Goal: Task Accomplishment & Management: Use online tool/utility

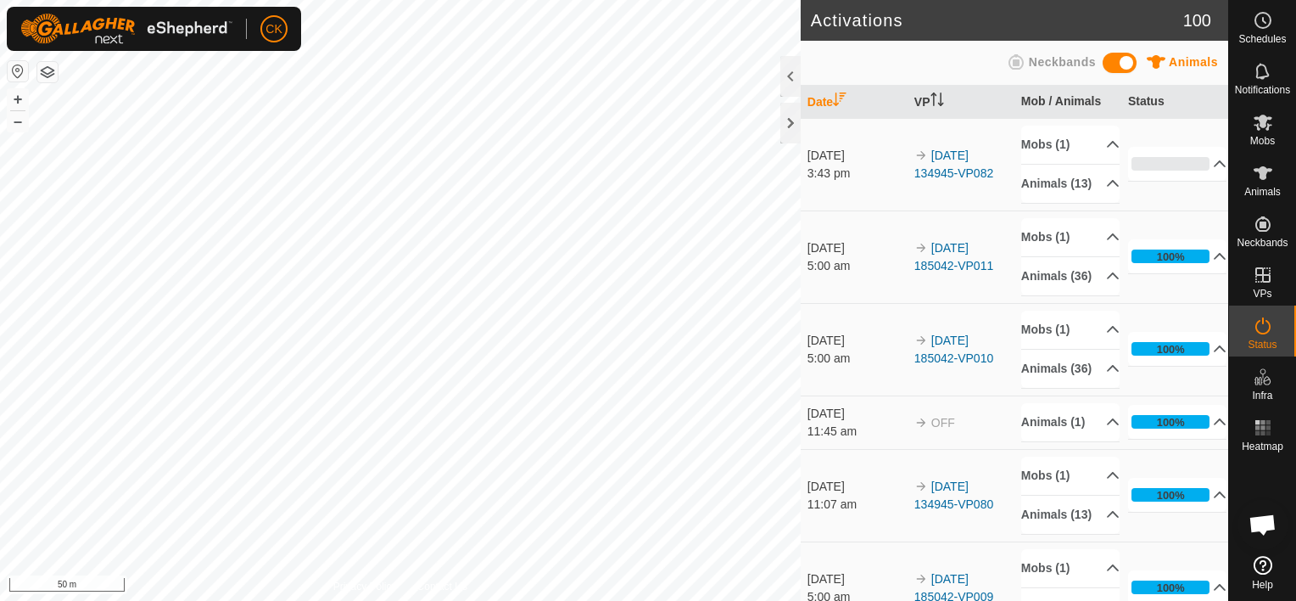
scroll to position [509, 0]
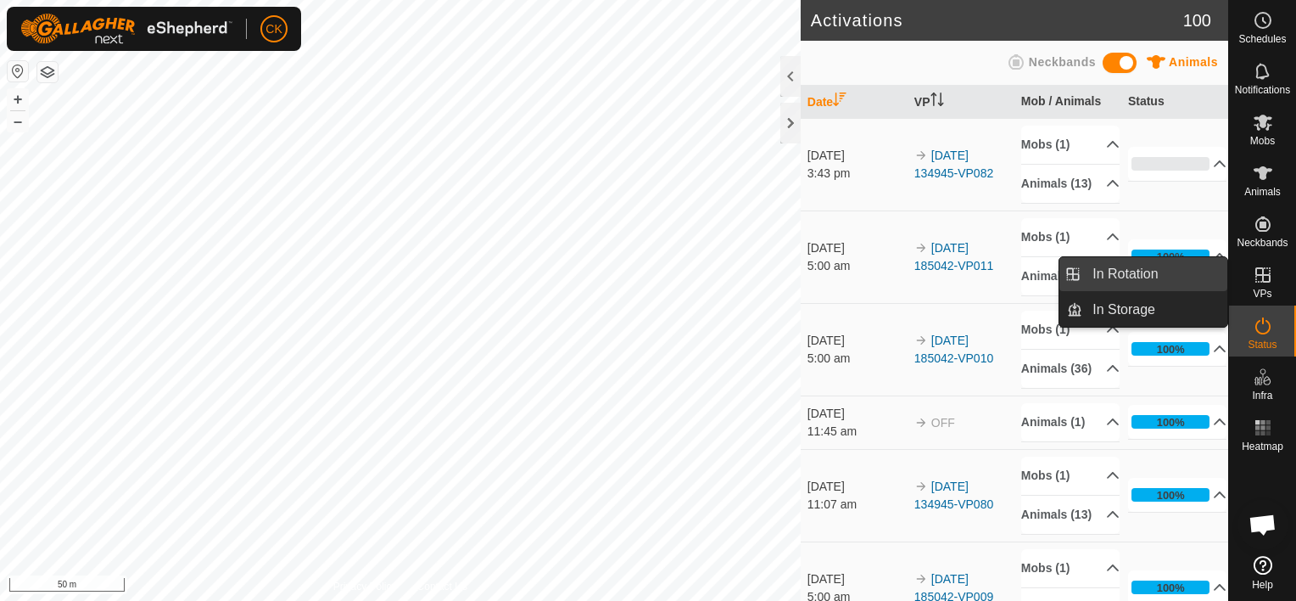
click at [1217, 271] on link "In Rotation" at bounding box center [1155, 274] width 145 height 34
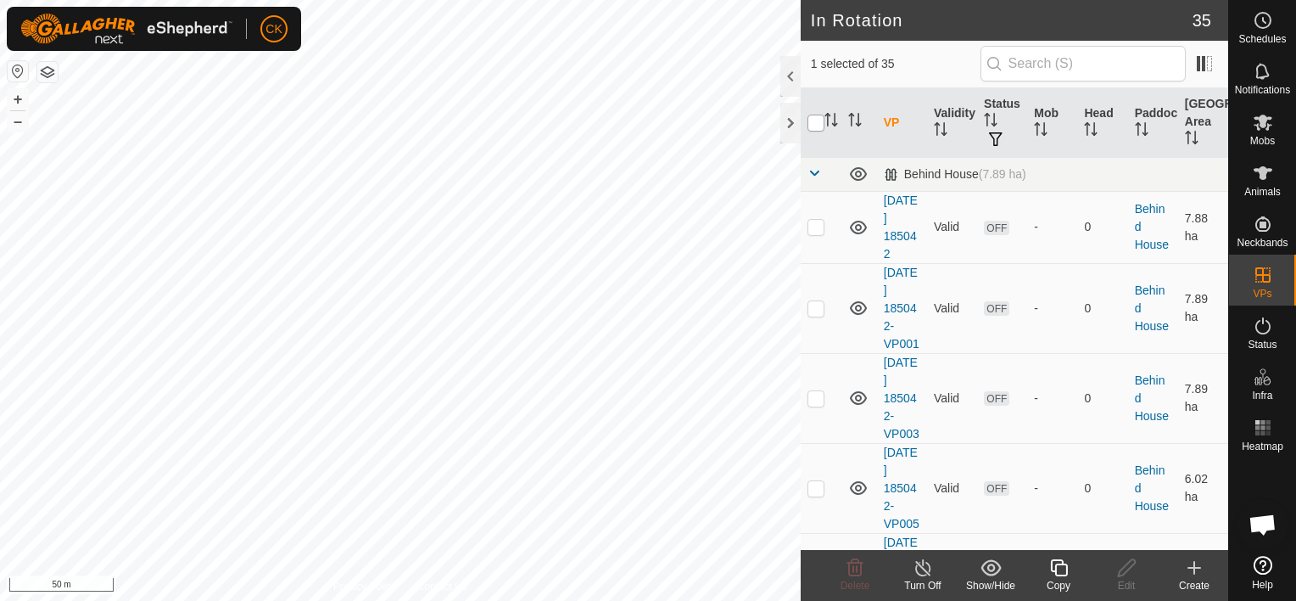
click at [818, 126] on input "checkbox" at bounding box center [816, 123] width 17 height 17
checkbox input "true"
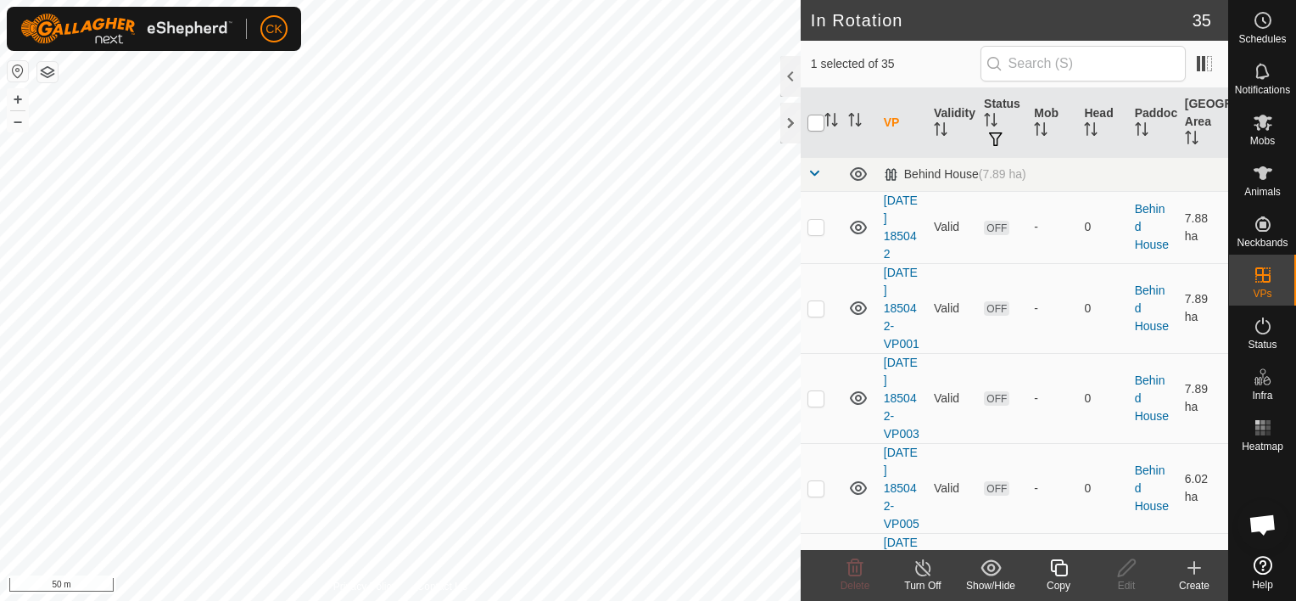
checkbox input "true"
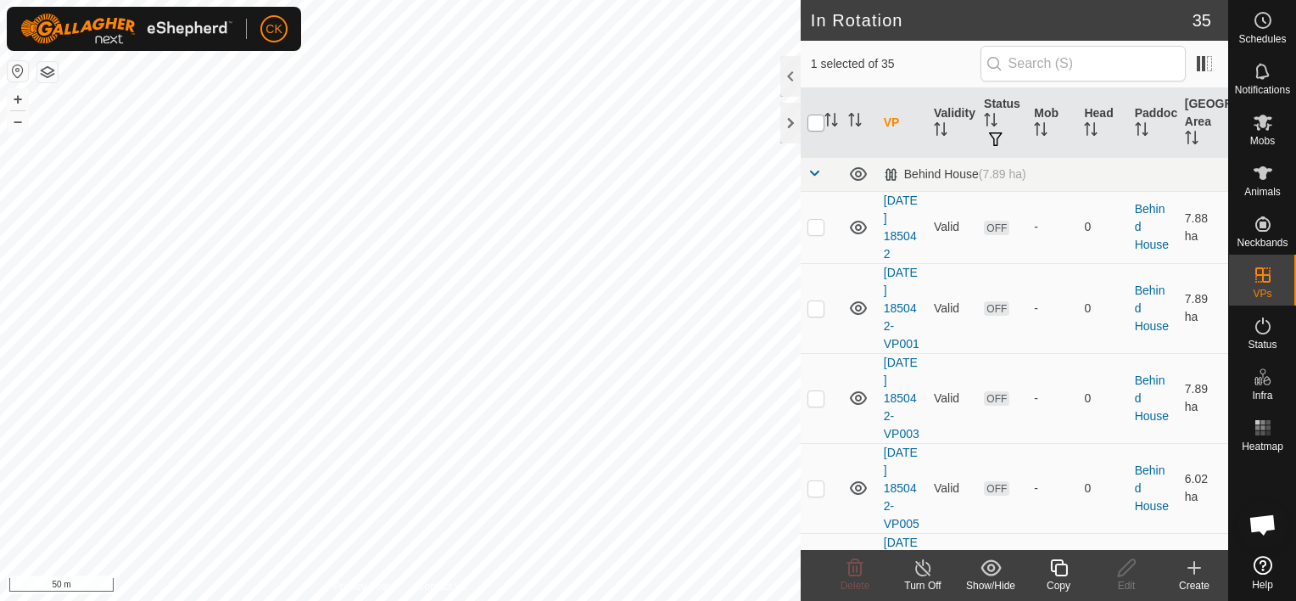
checkbox input "true"
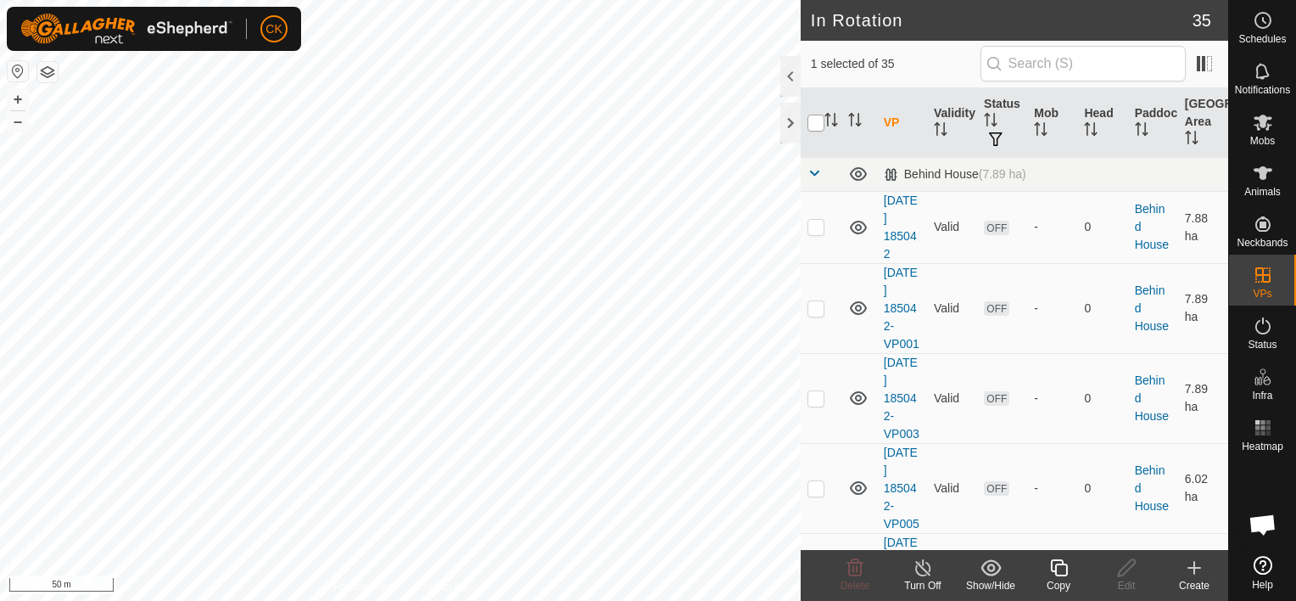
checkbox input "true"
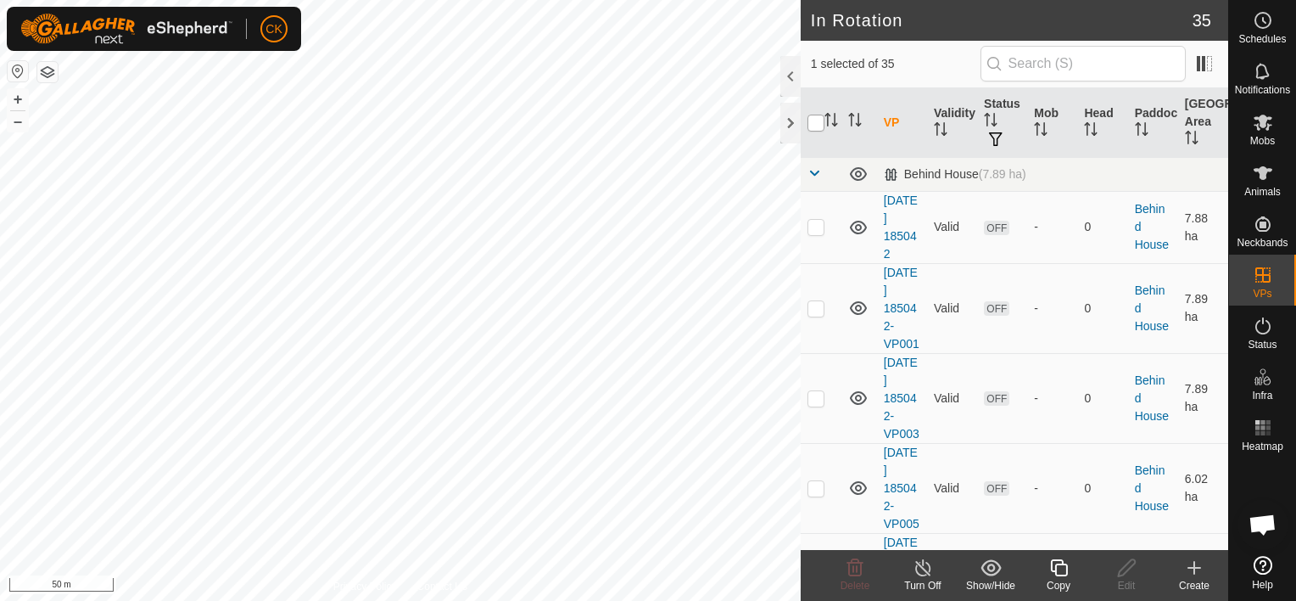
checkbox input "true"
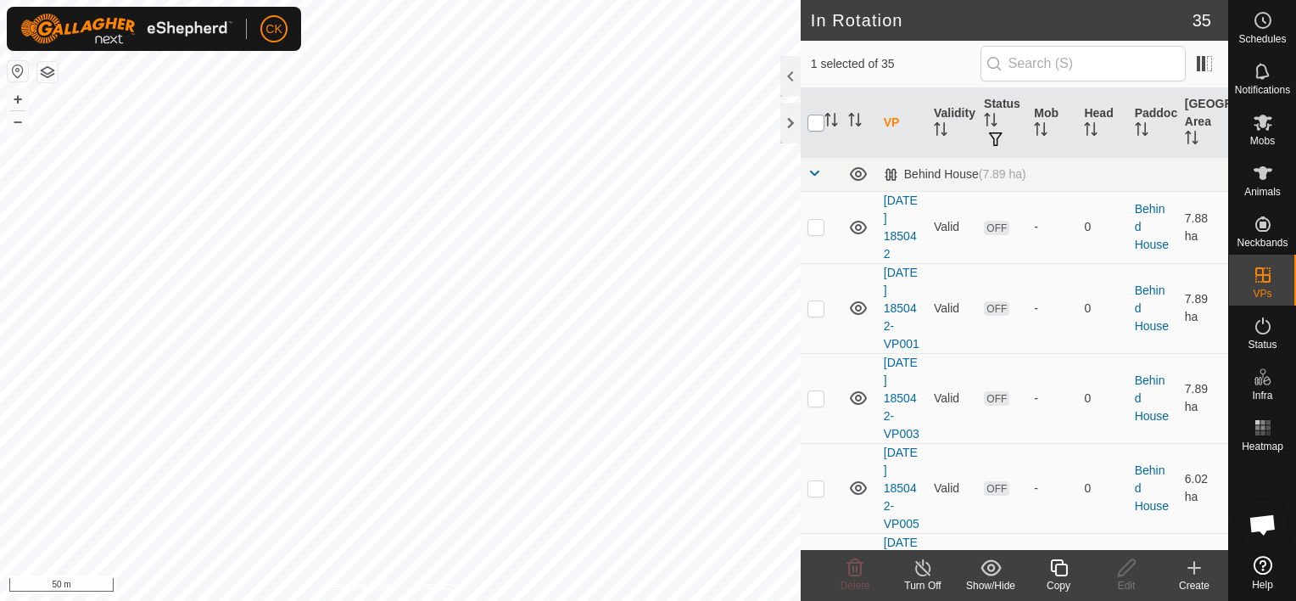
checkbox input "true"
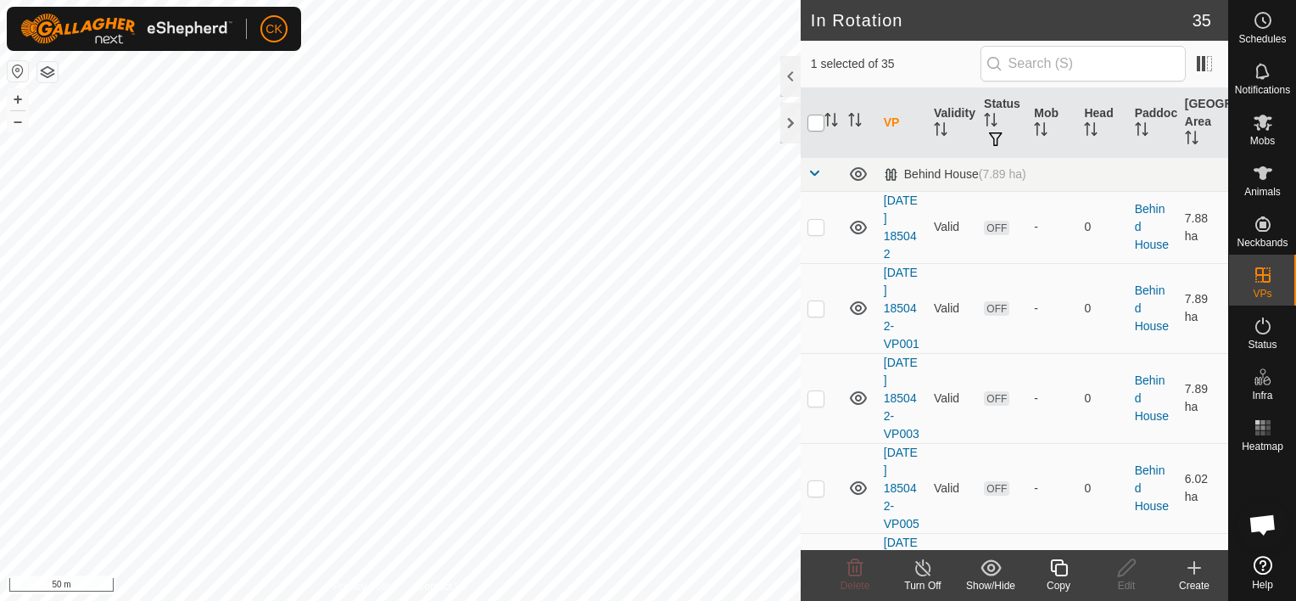
checkbox input "true"
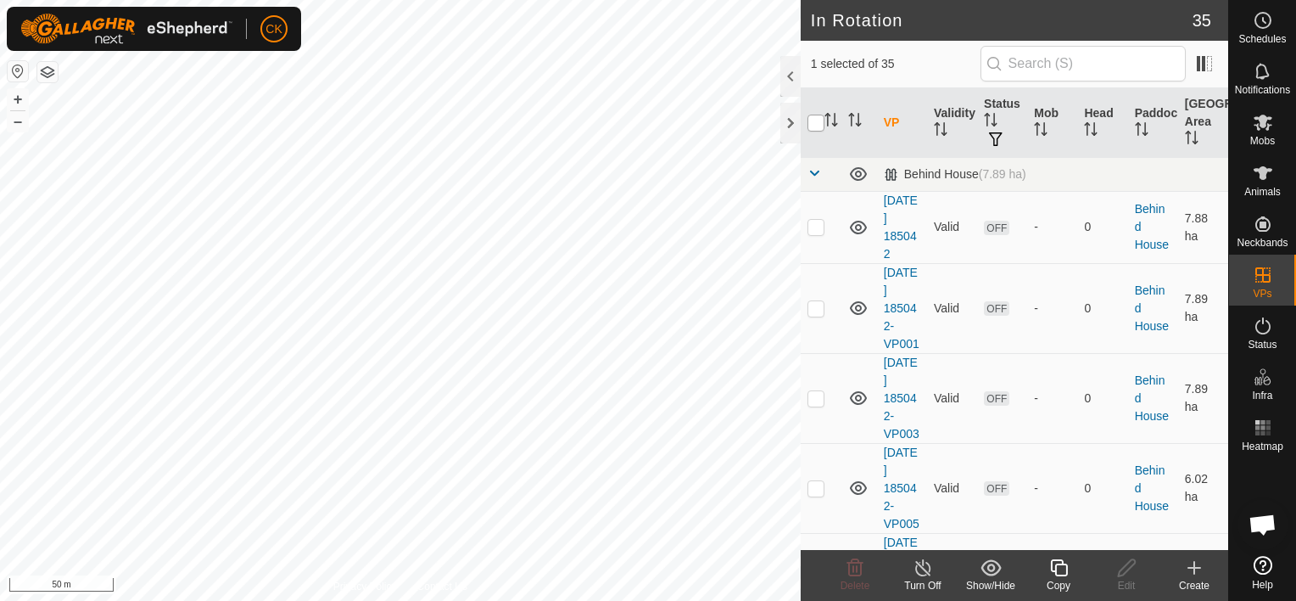
checkbox input "true"
click at [818, 126] on input "checkbox" at bounding box center [816, 123] width 17 height 17
checkbox input "false"
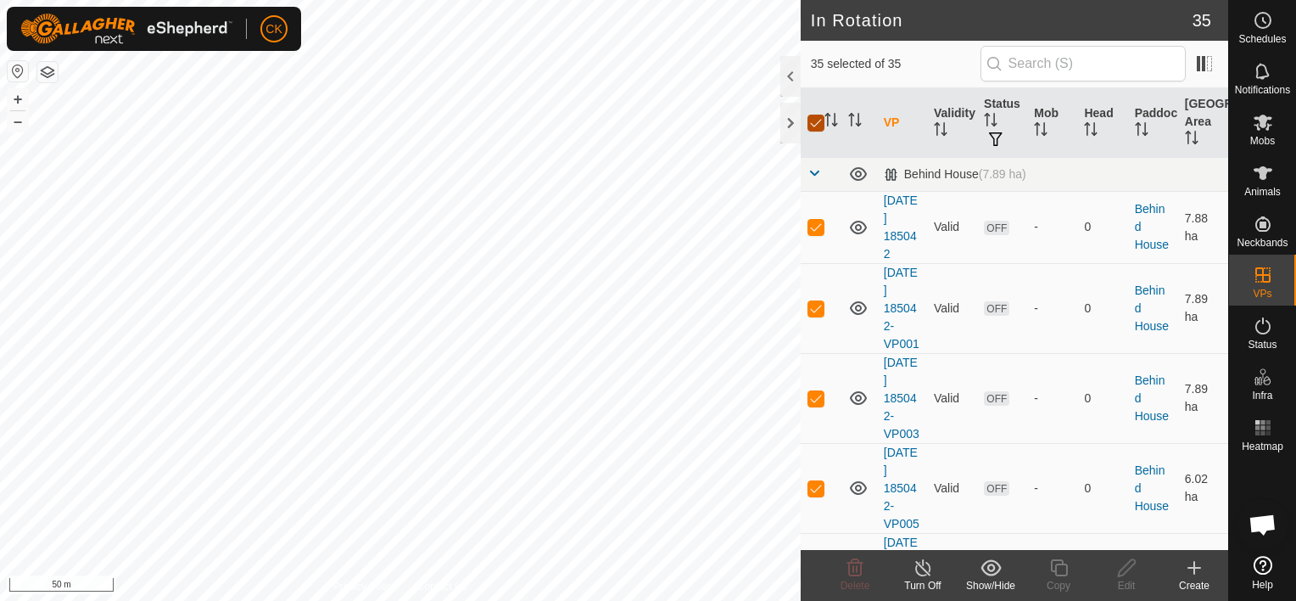
checkbox input "false"
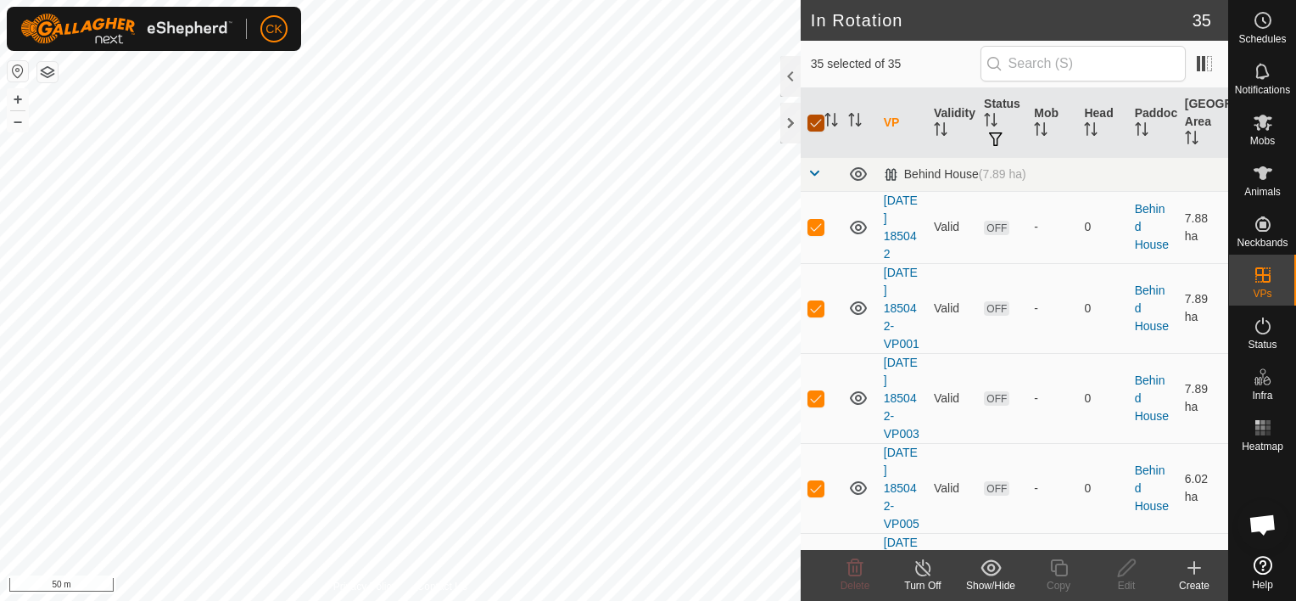
checkbox input "false"
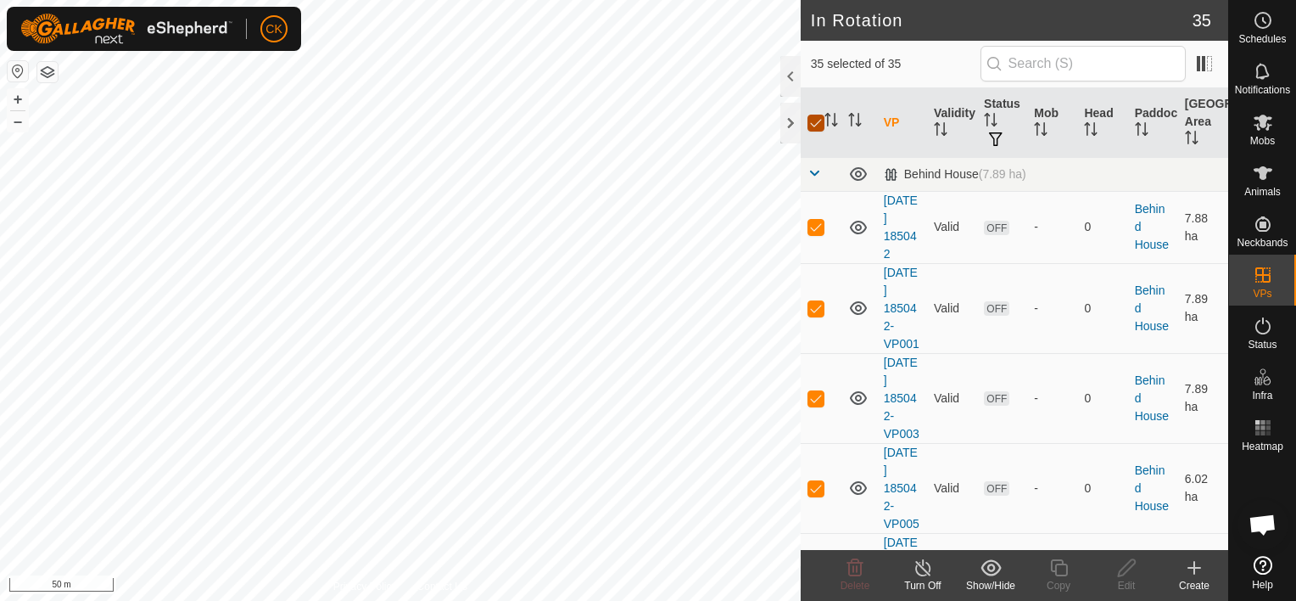
checkbox input "false"
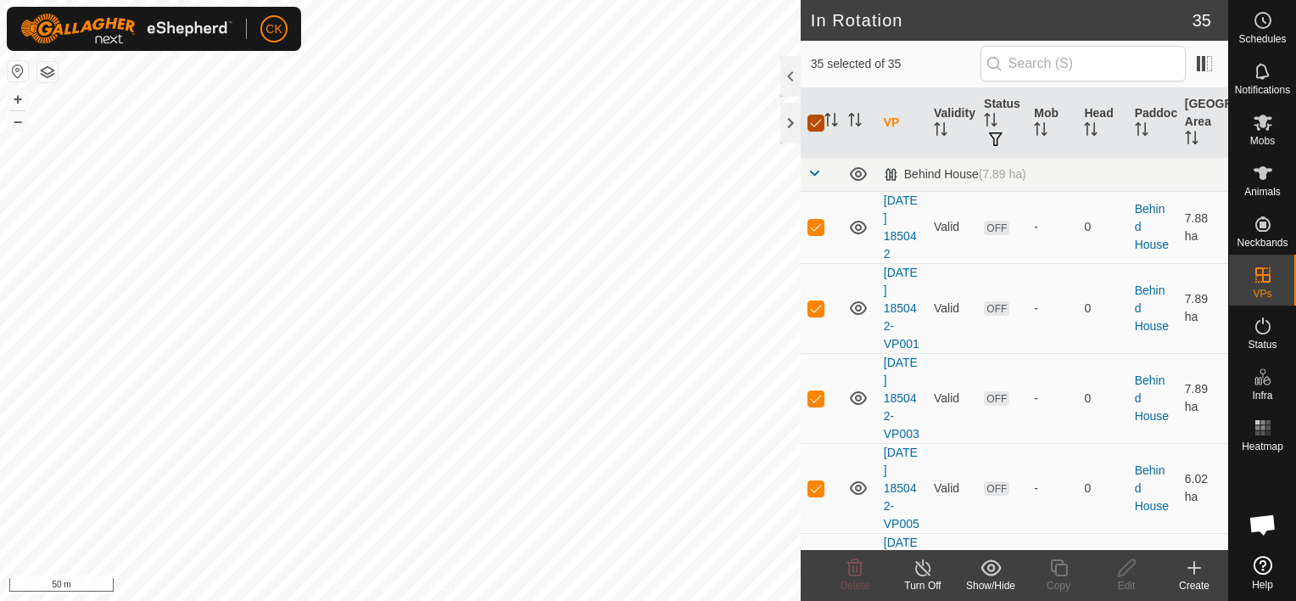
checkbox input "false"
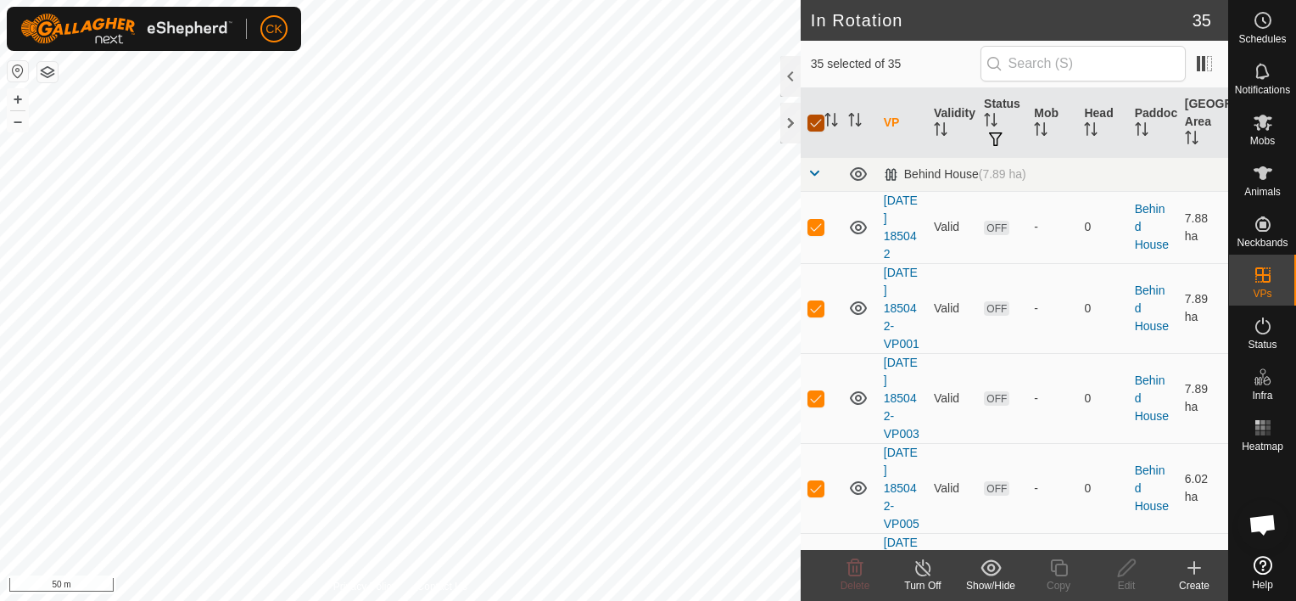
checkbox input "false"
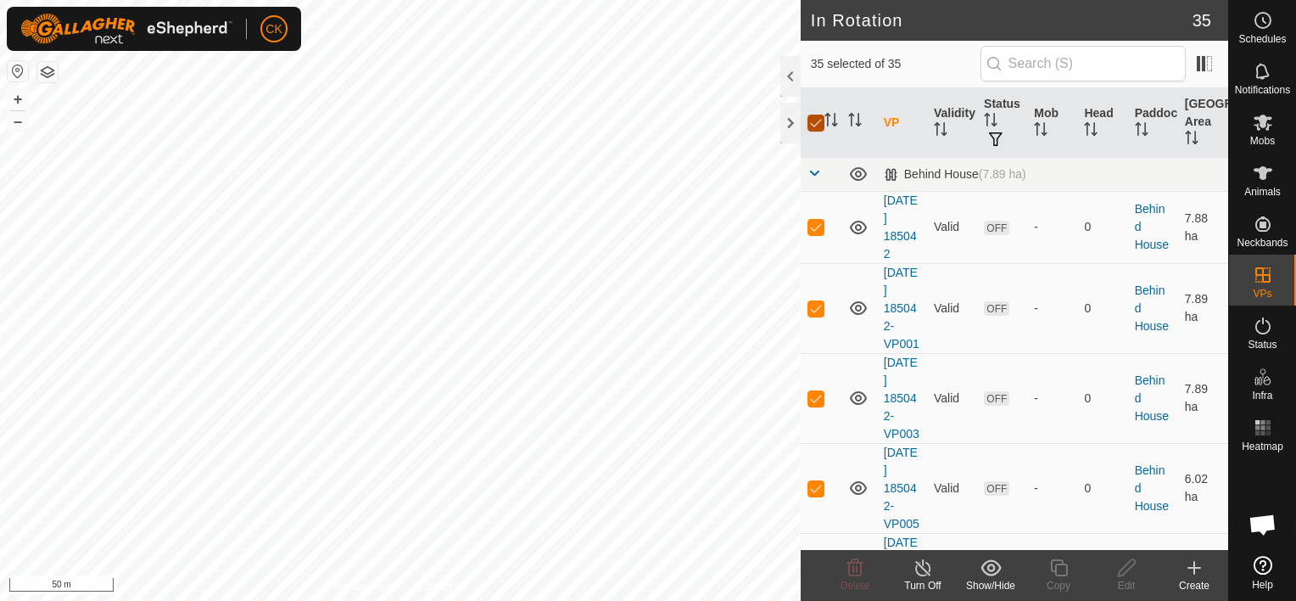
checkbox input "false"
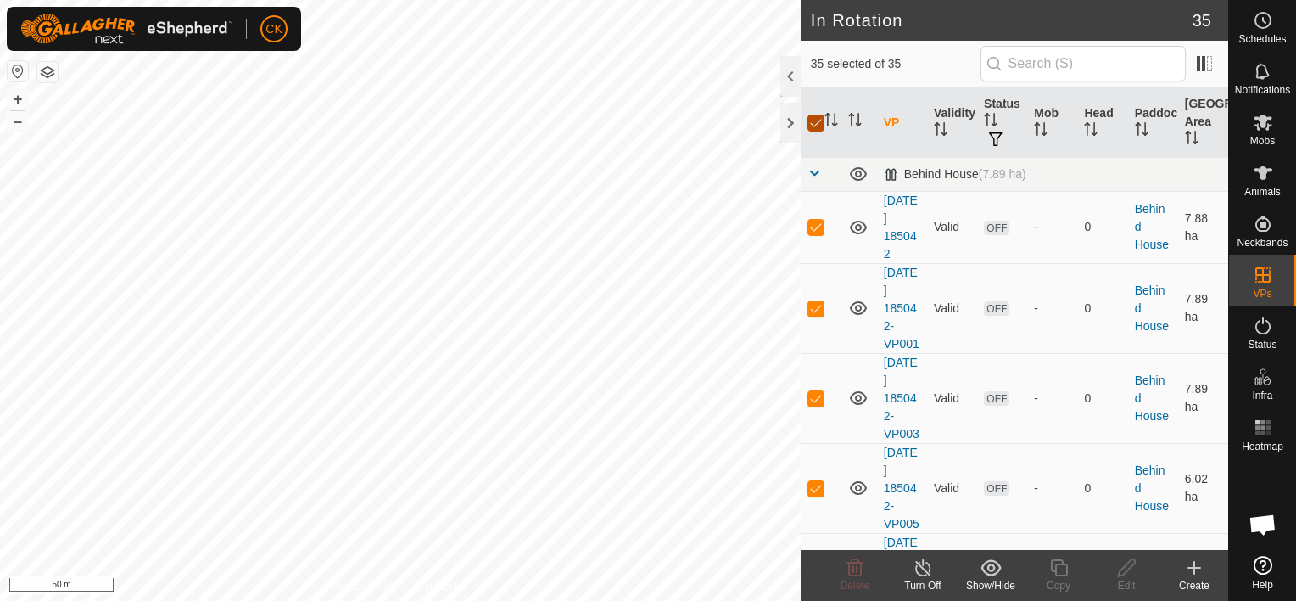
checkbox input "false"
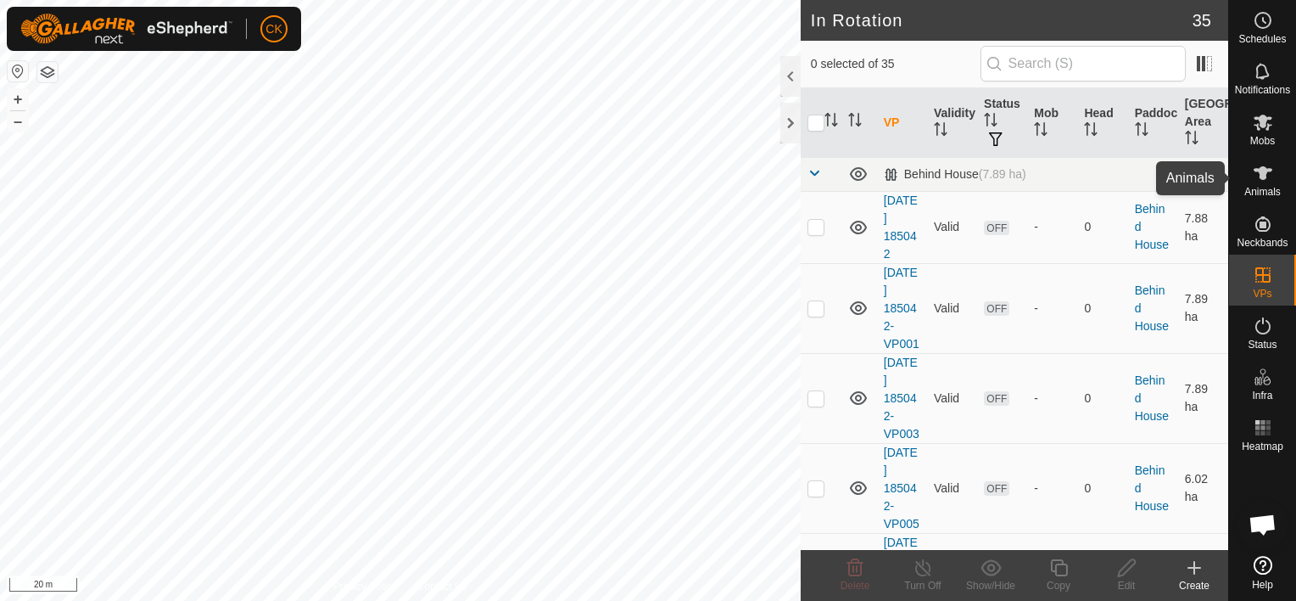
click at [1266, 177] on icon at bounding box center [1263, 173] width 20 height 20
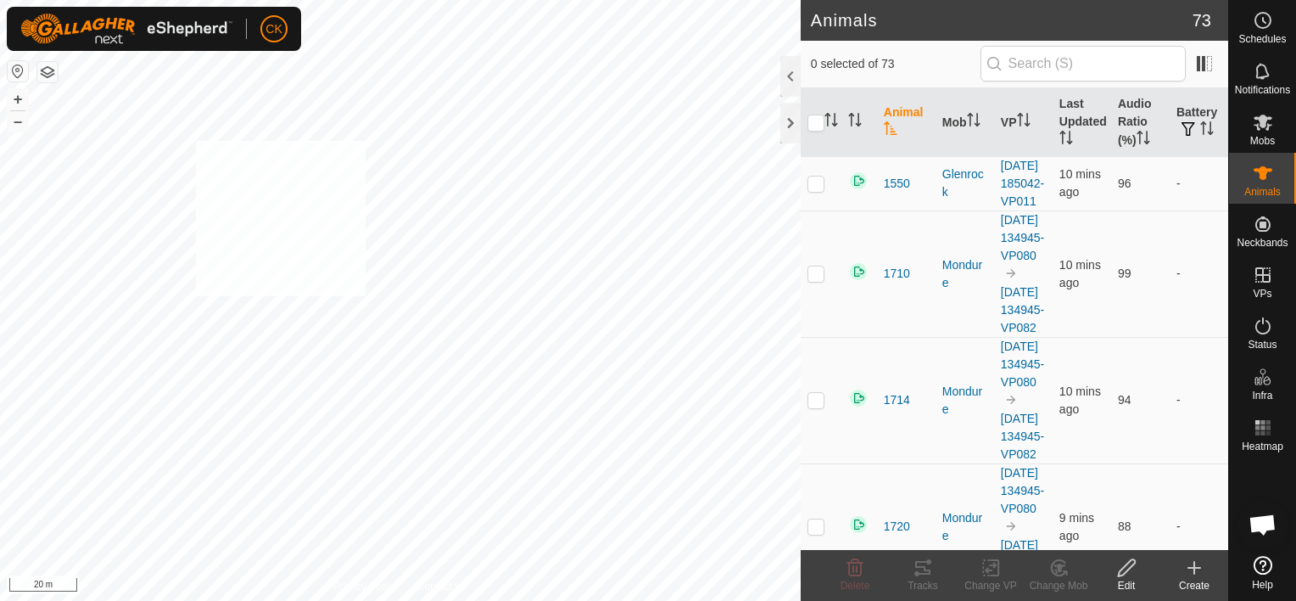
checkbox input "true"
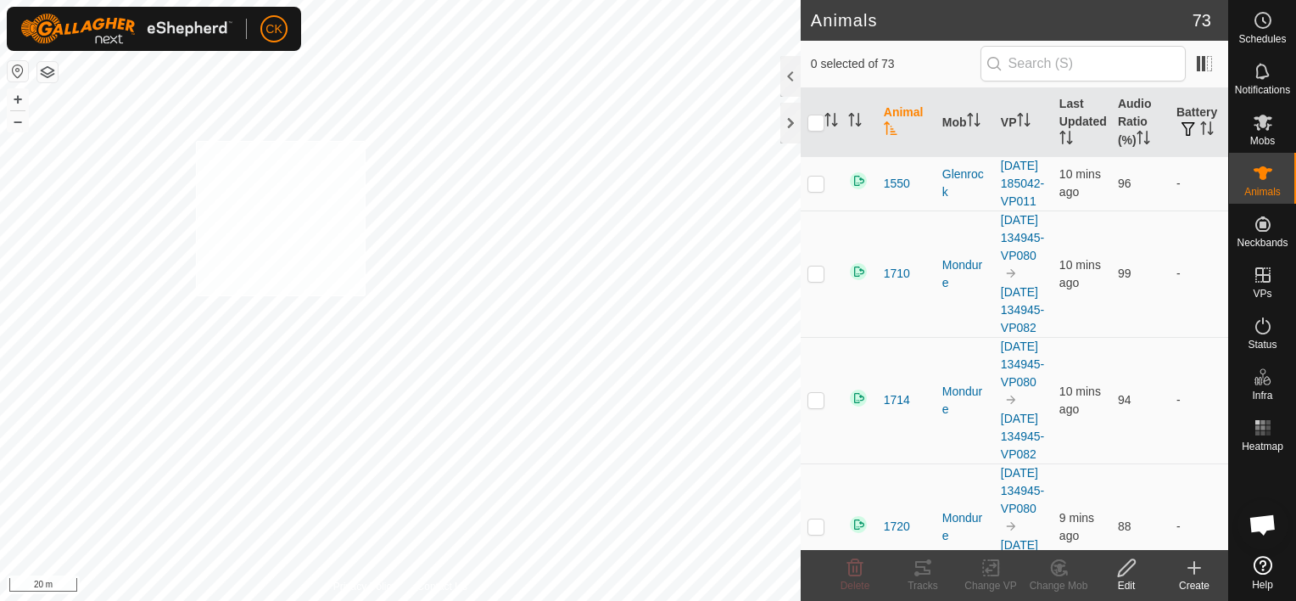
checkbox input "true"
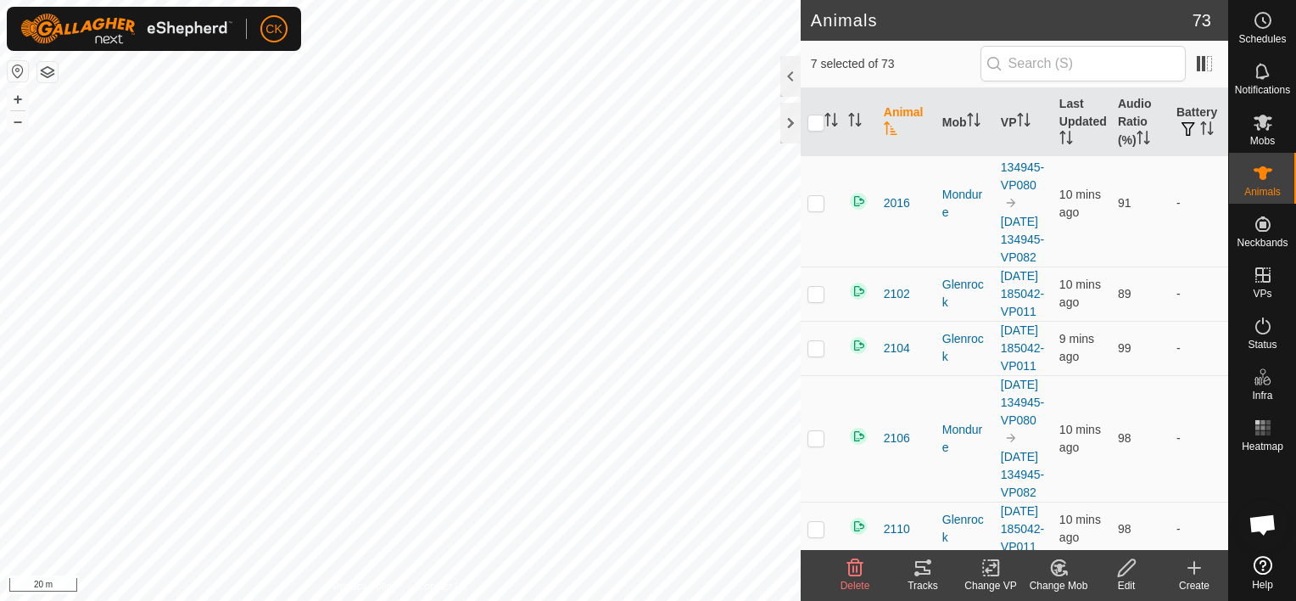
scroll to position [1188, 0]
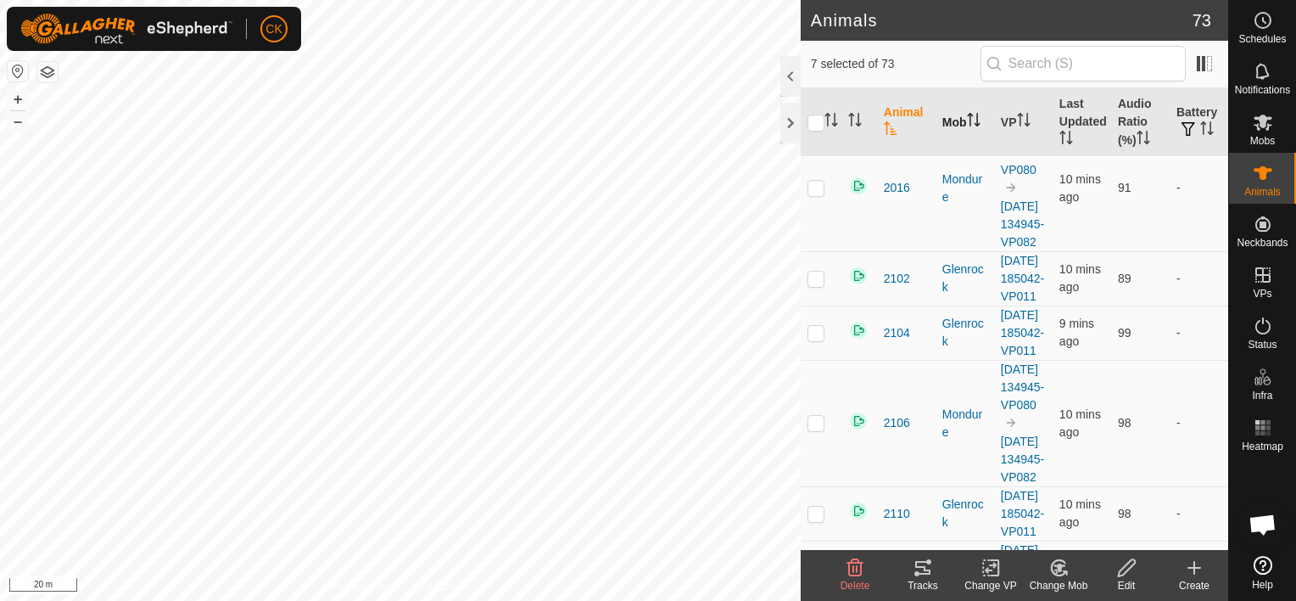
click at [958, 115] on th "Mob" at bounding box center [965, 122] width 59 height 69
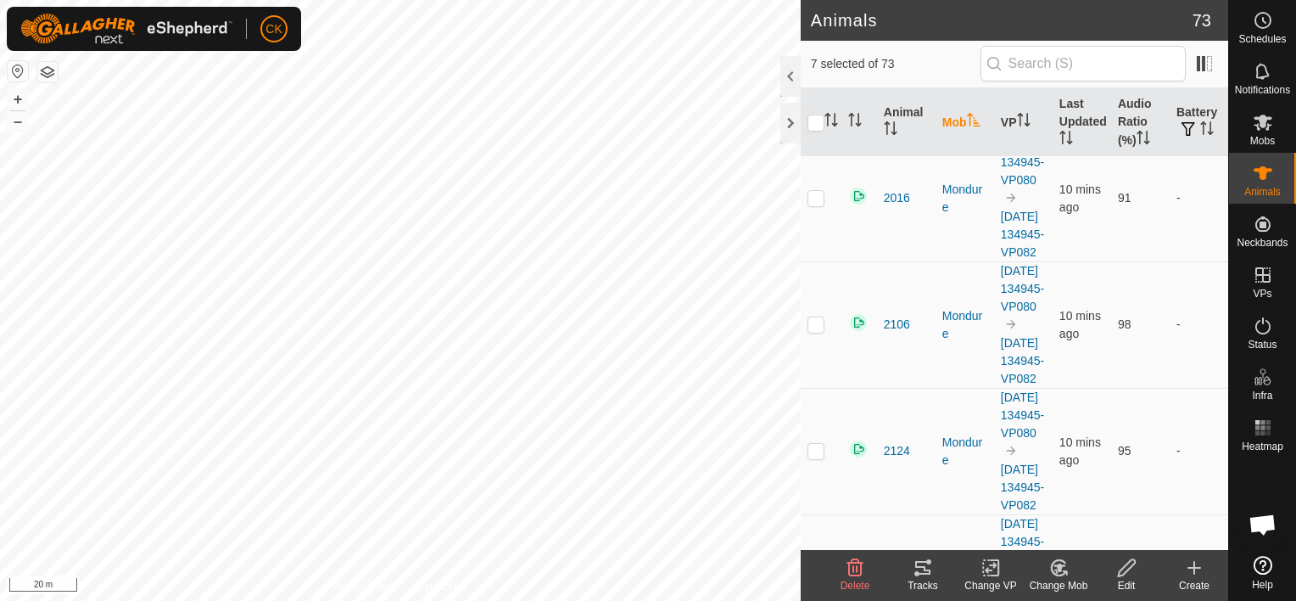
scroll to position [4157, 0]
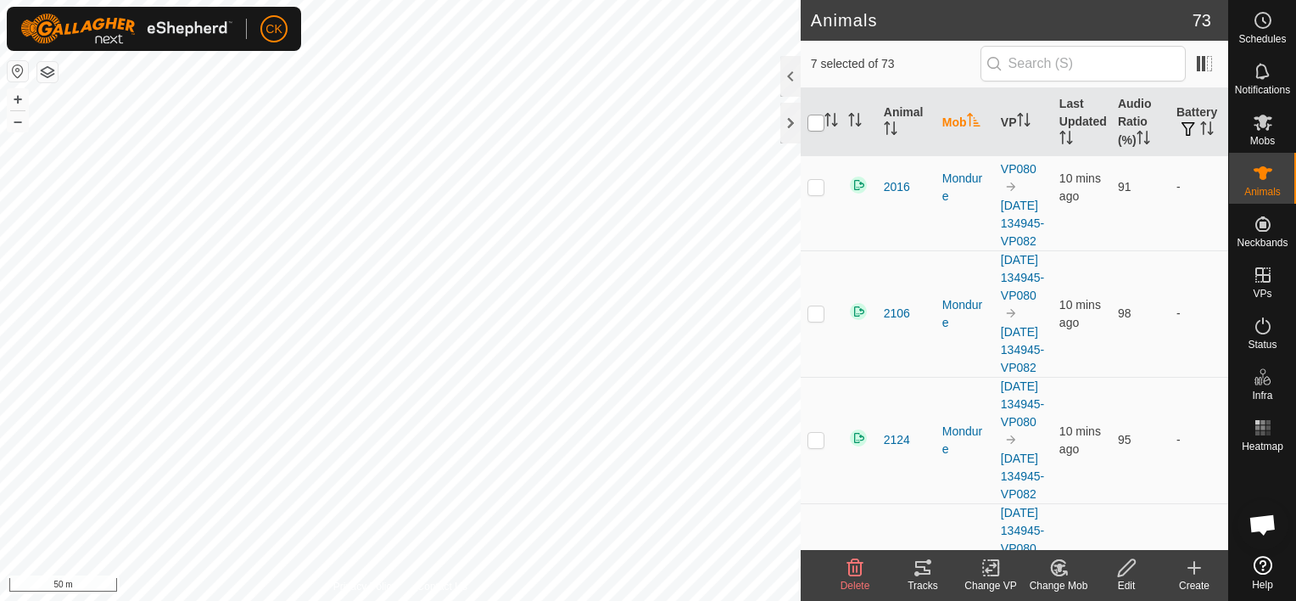
click at [819, 120] on input "checkbox" at bounding box center [816, 123] width 17 height 17
checkbox input "true"
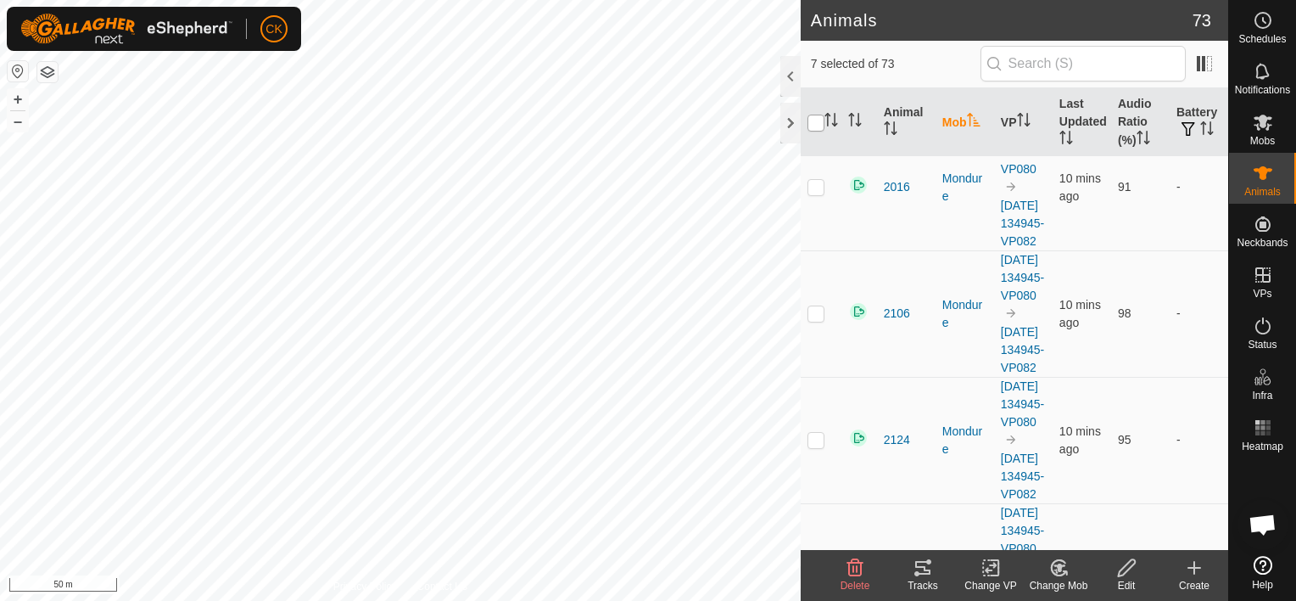
checkbox input "true"
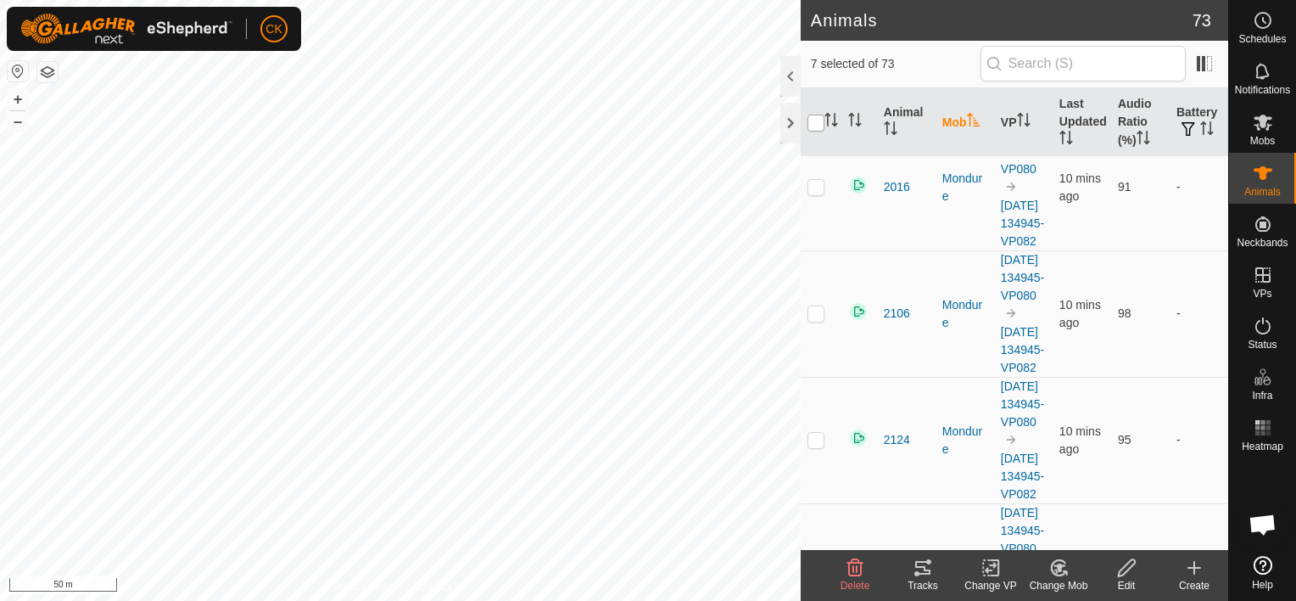
checkbox input "true"
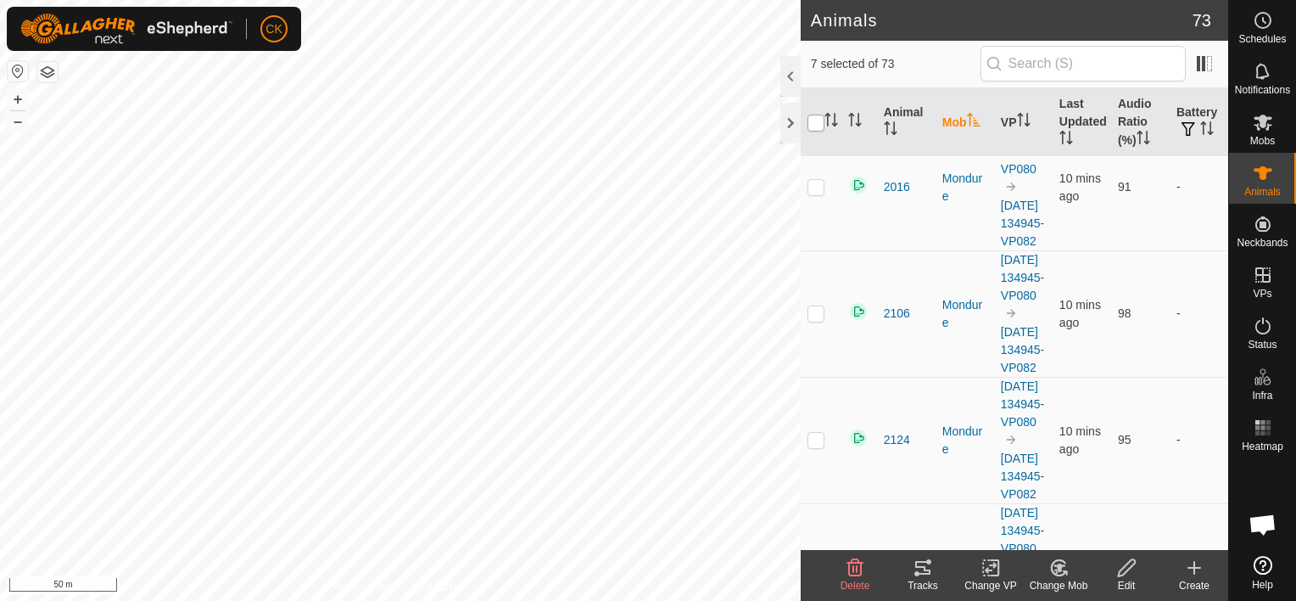
checkbox input "true"
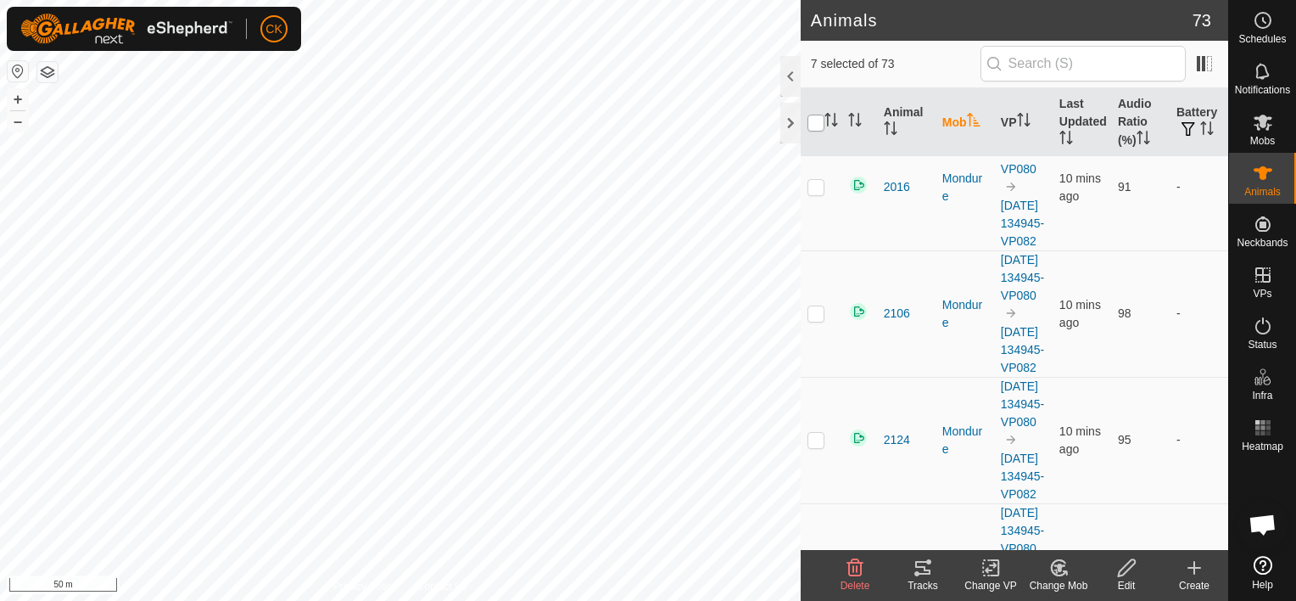
checkbox input "true"
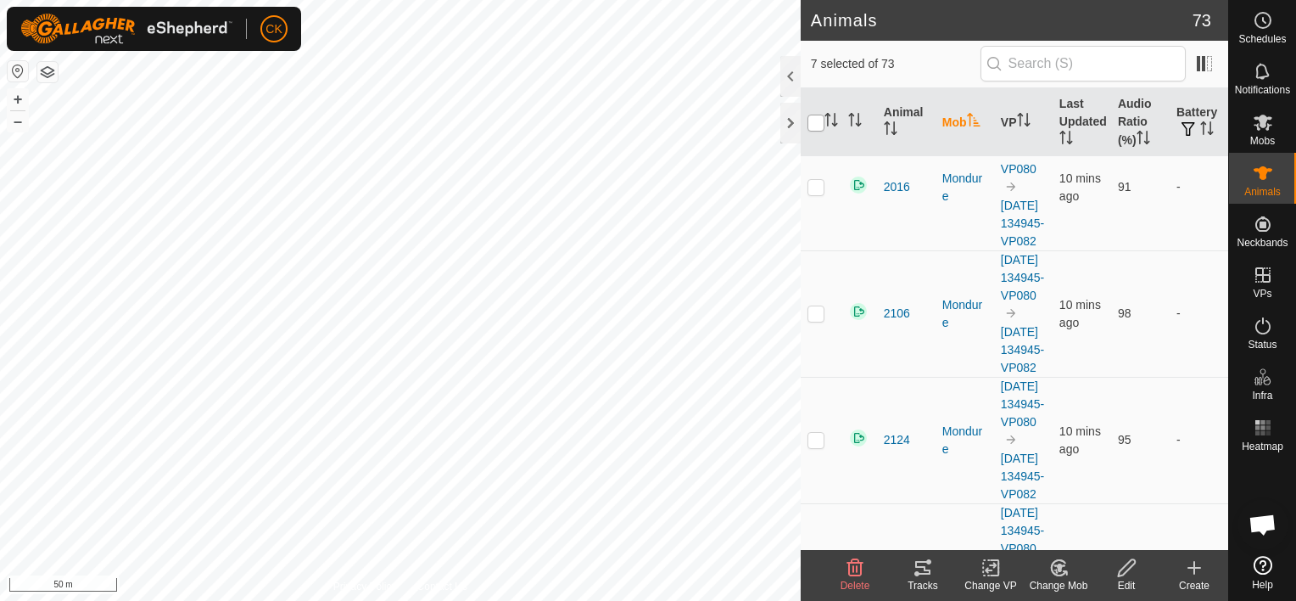
checkbox input "true"
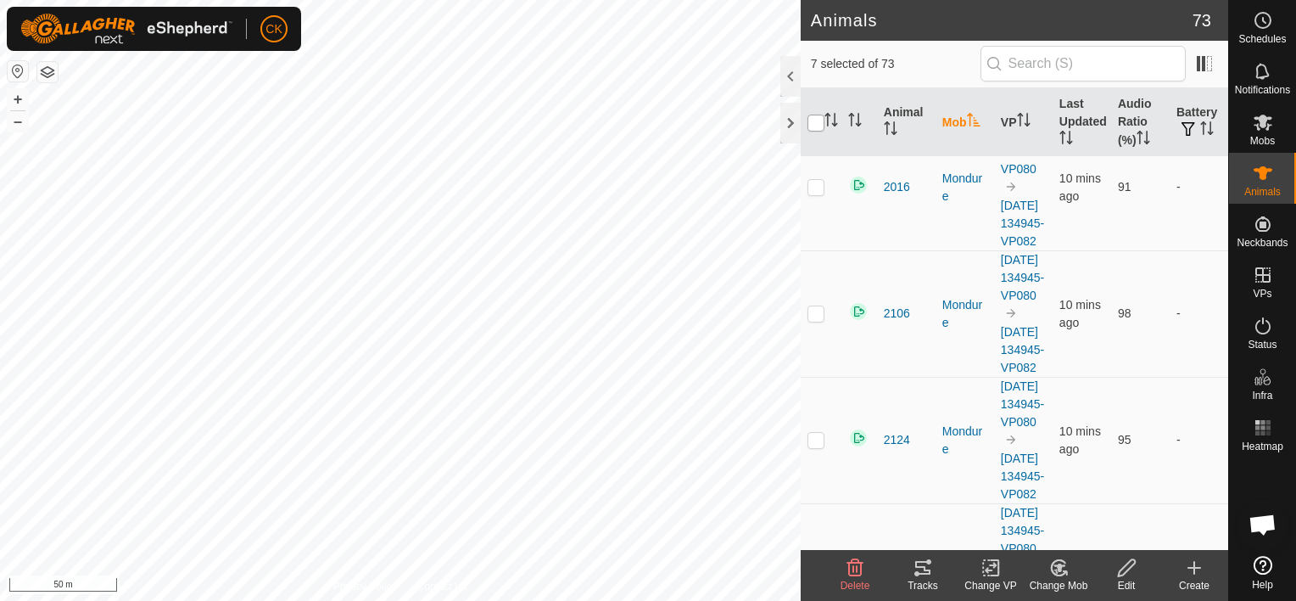
checkbox input "true"
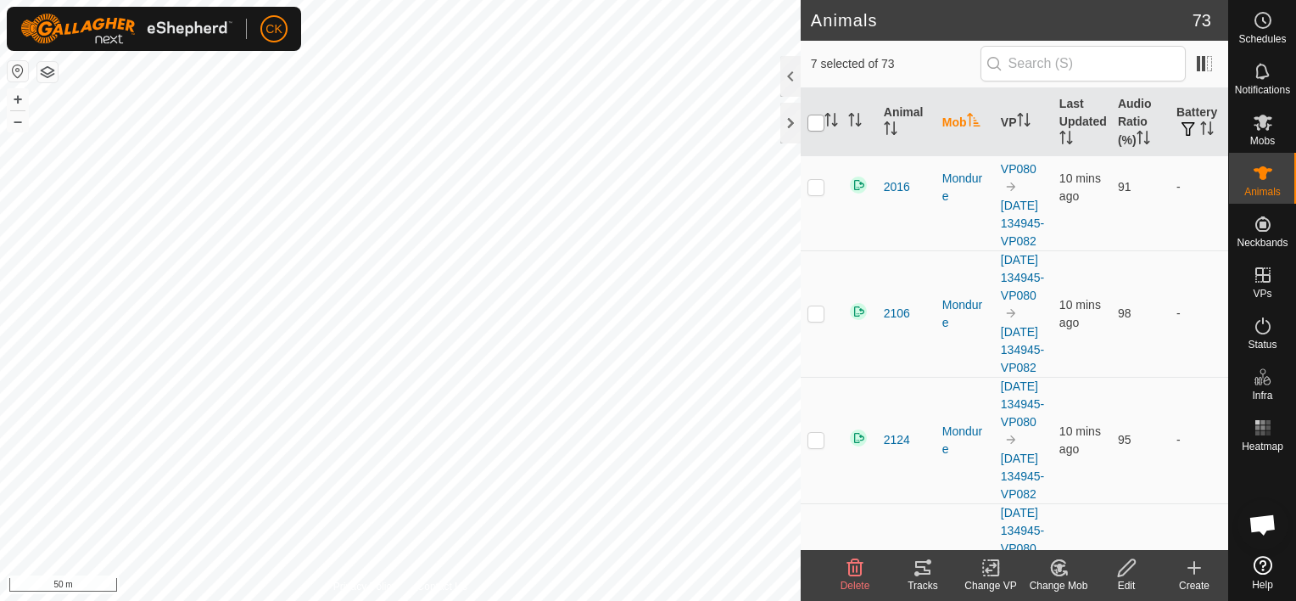
checkbox input "true"
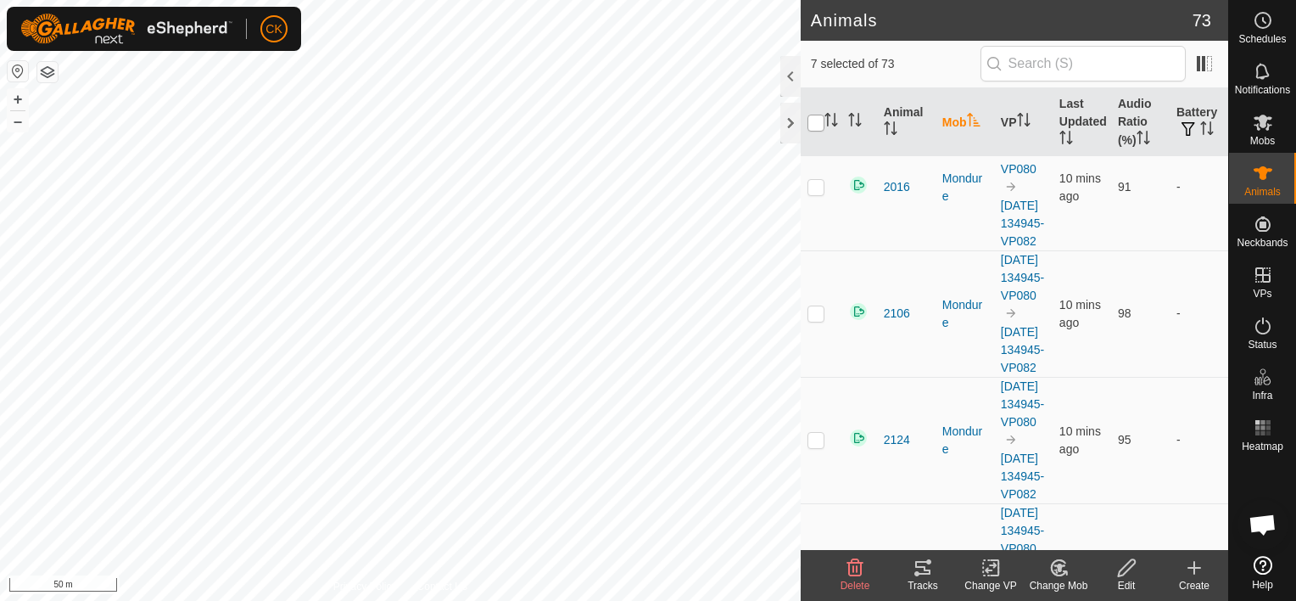
checkbox input "true"
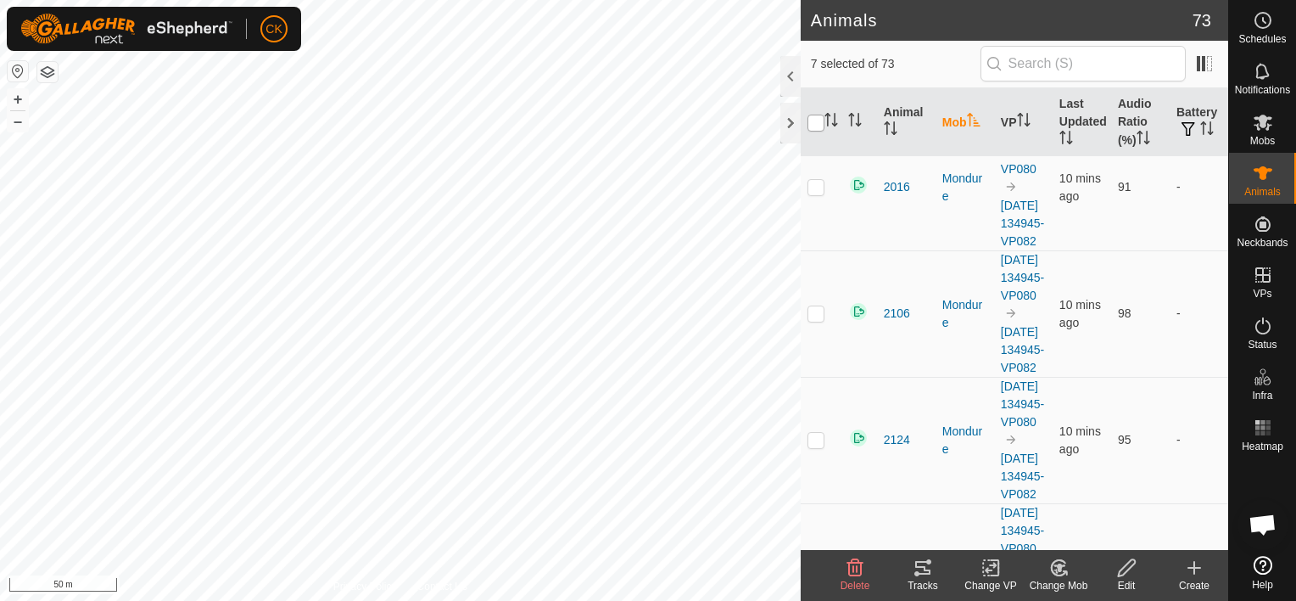
checkbox input "true"
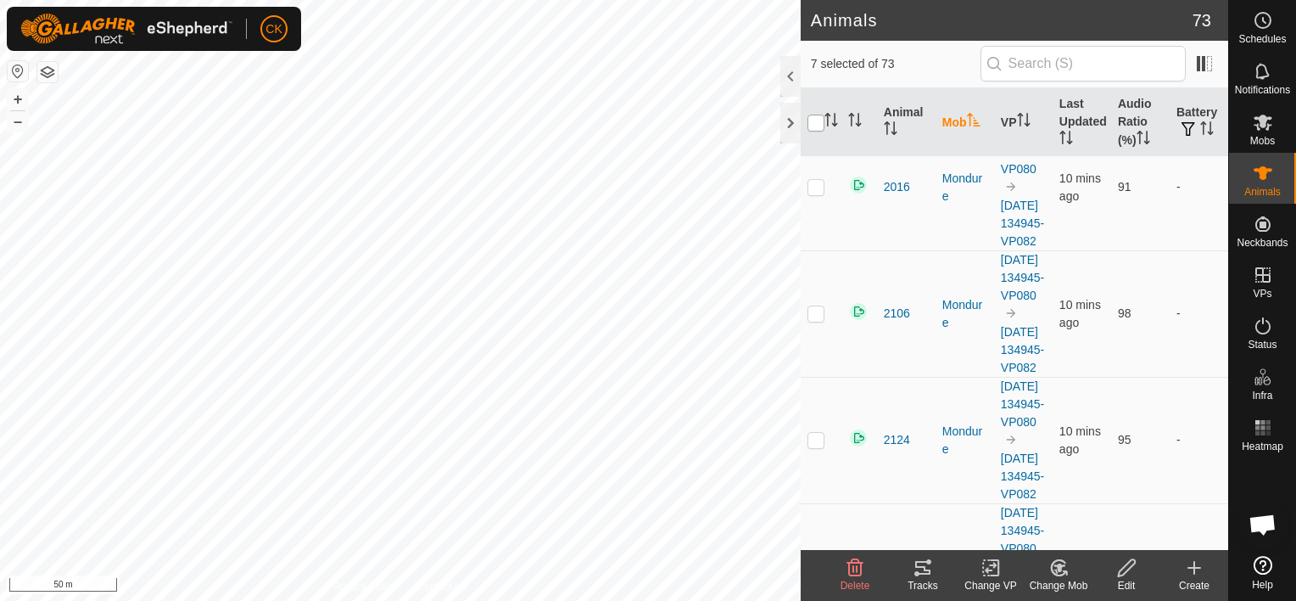
checkbox input "true"
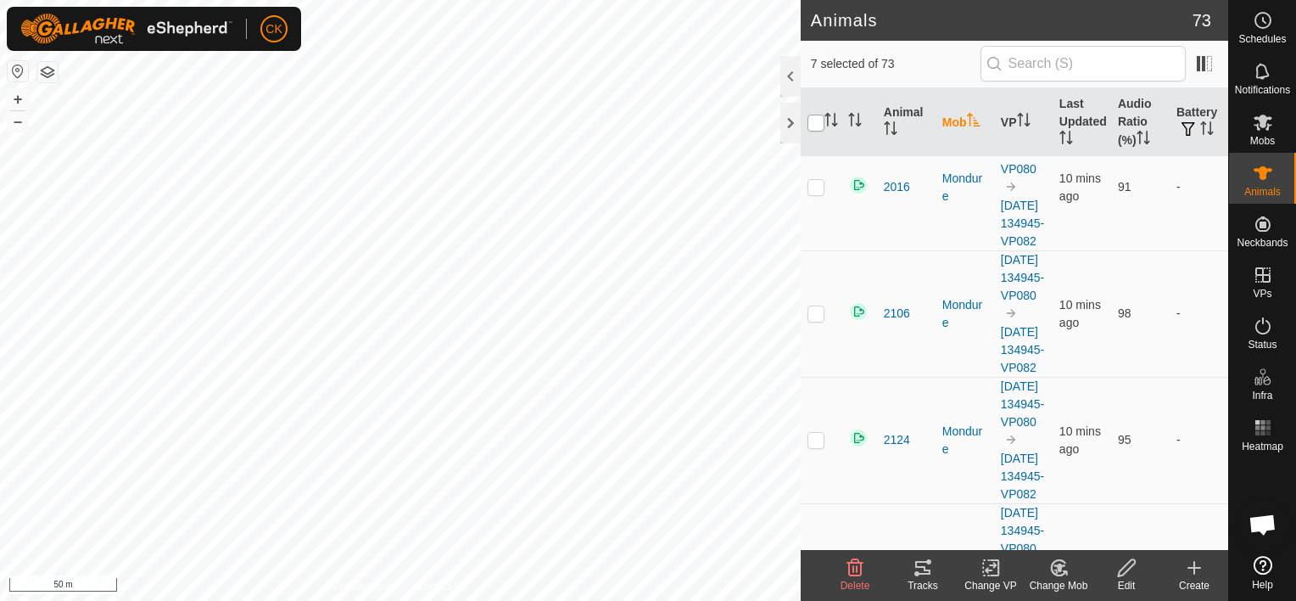
checkbox input "true"
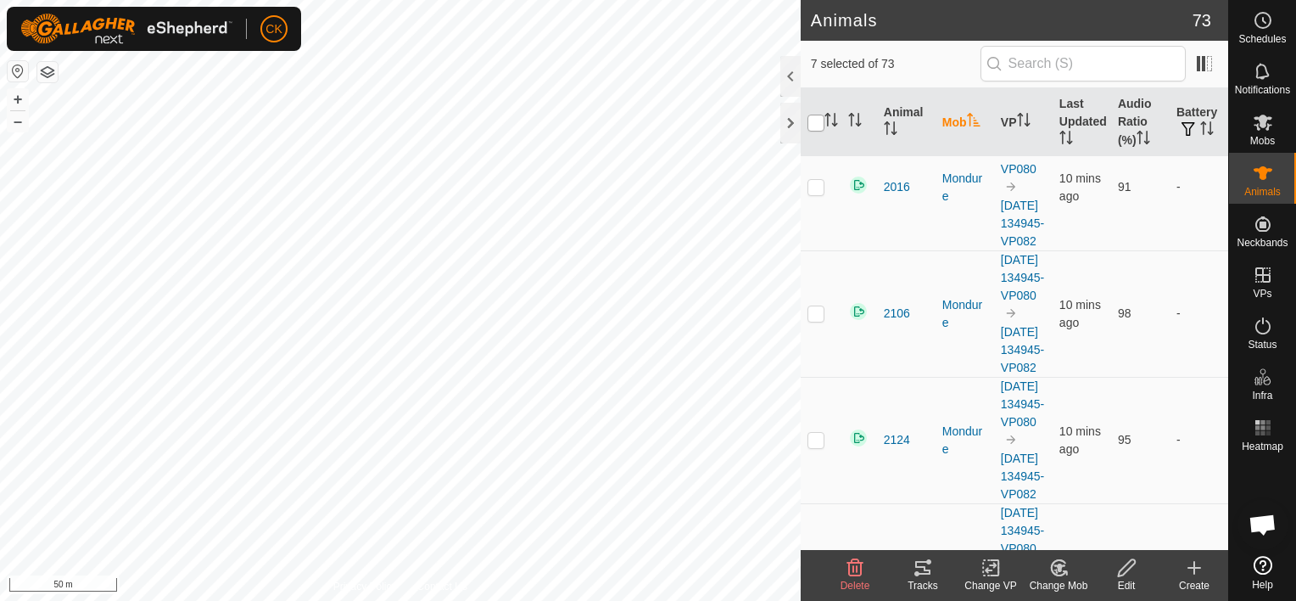
checkbox input "true"
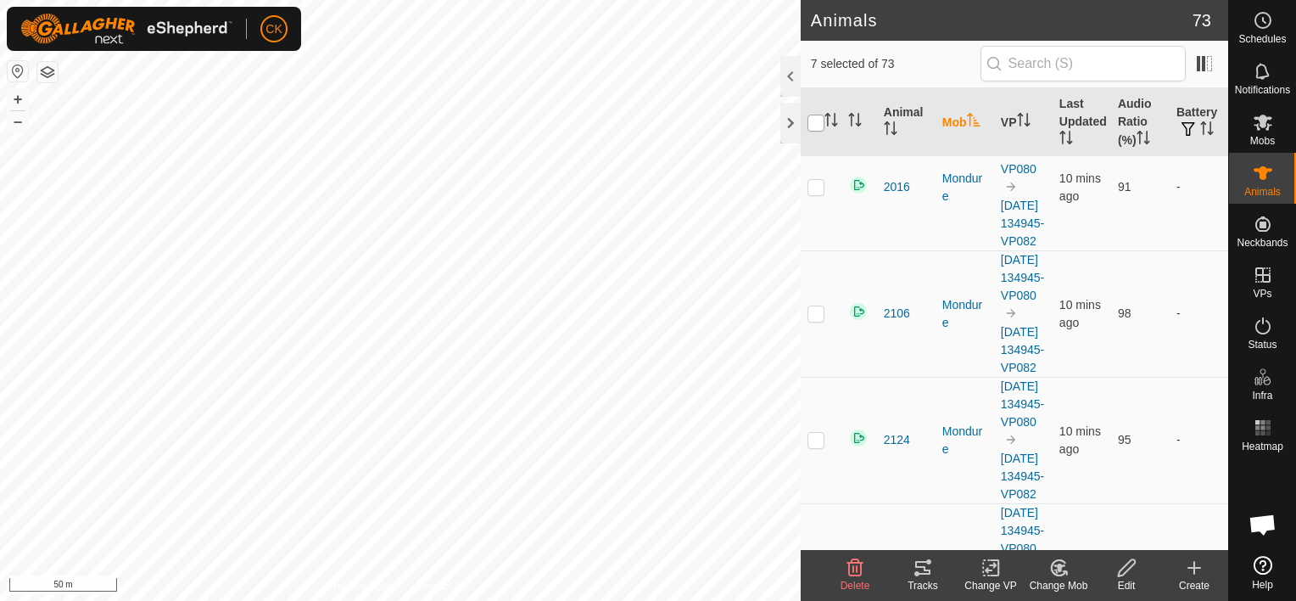
checkbox input "true"
click at [819, 120] on input "checkbox" at bounding box center [816, 123] width 17 height 17
checkbox input "false"
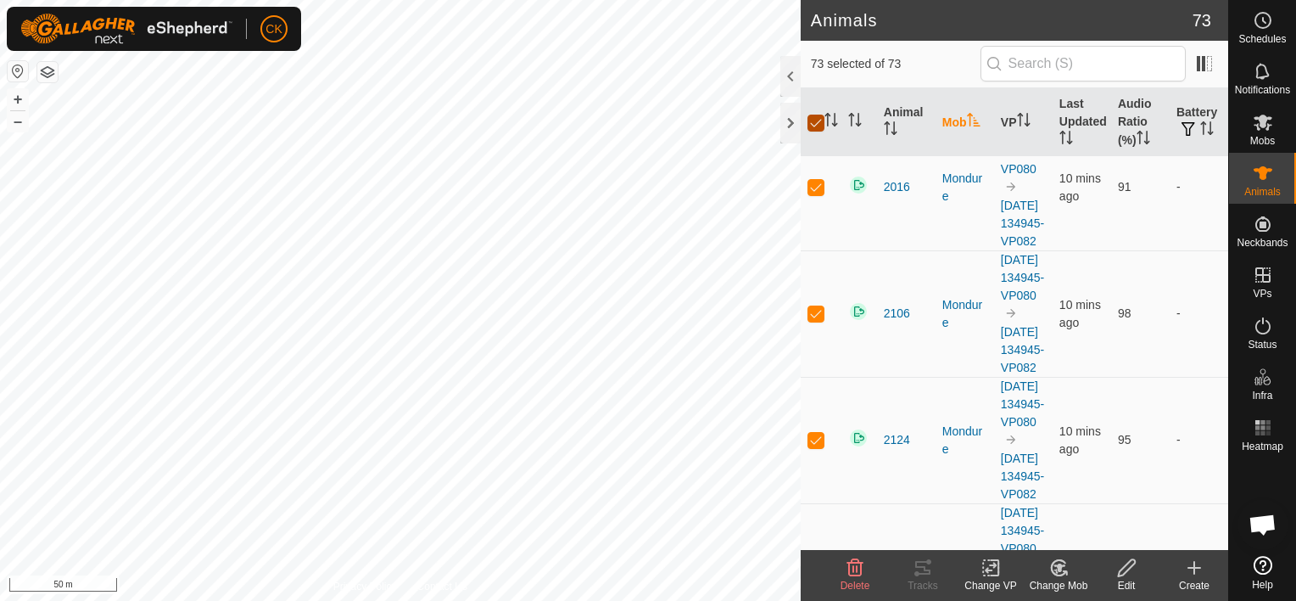
checkbox input "false"
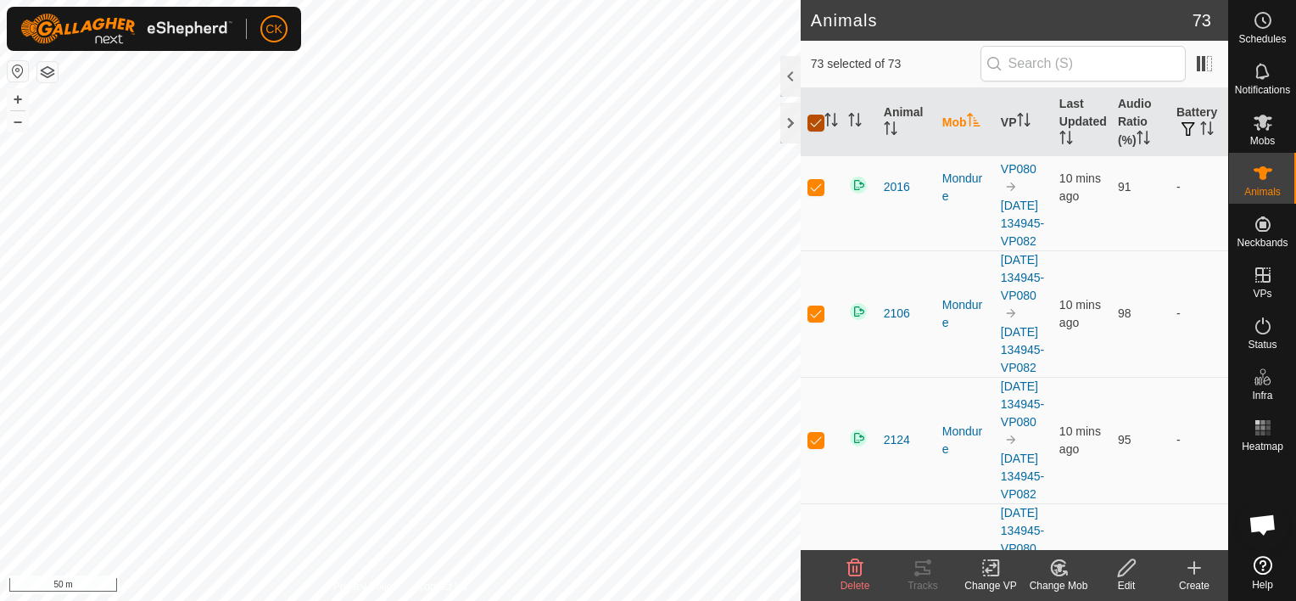
checkbox input "false"
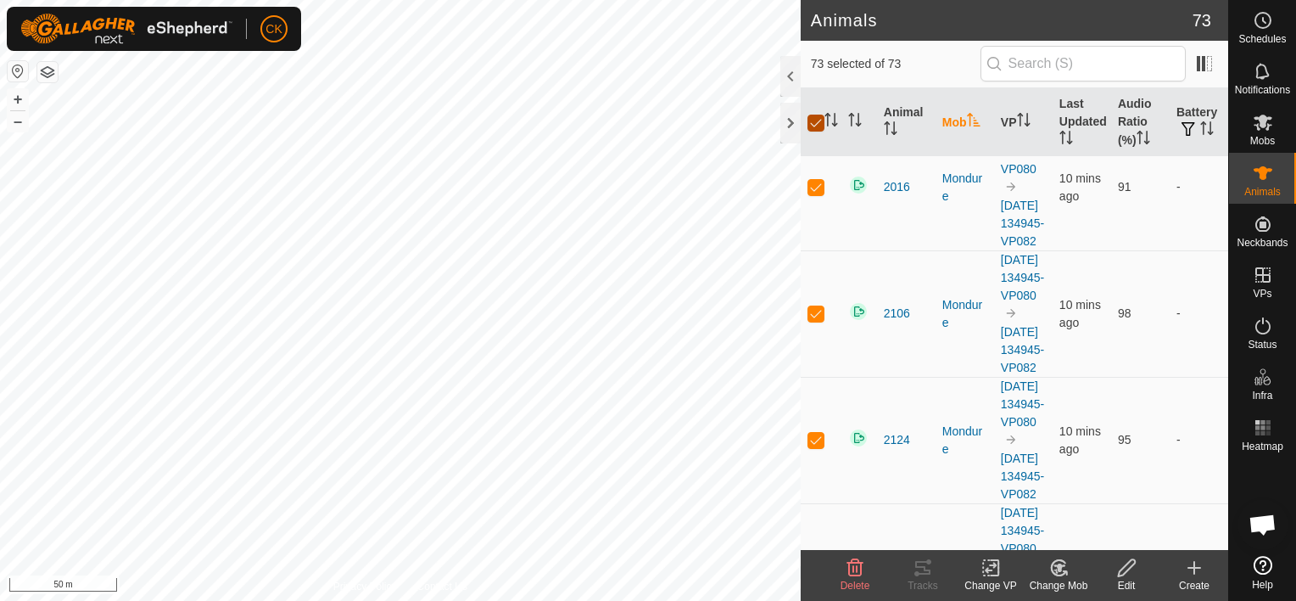
checkbox input "false"
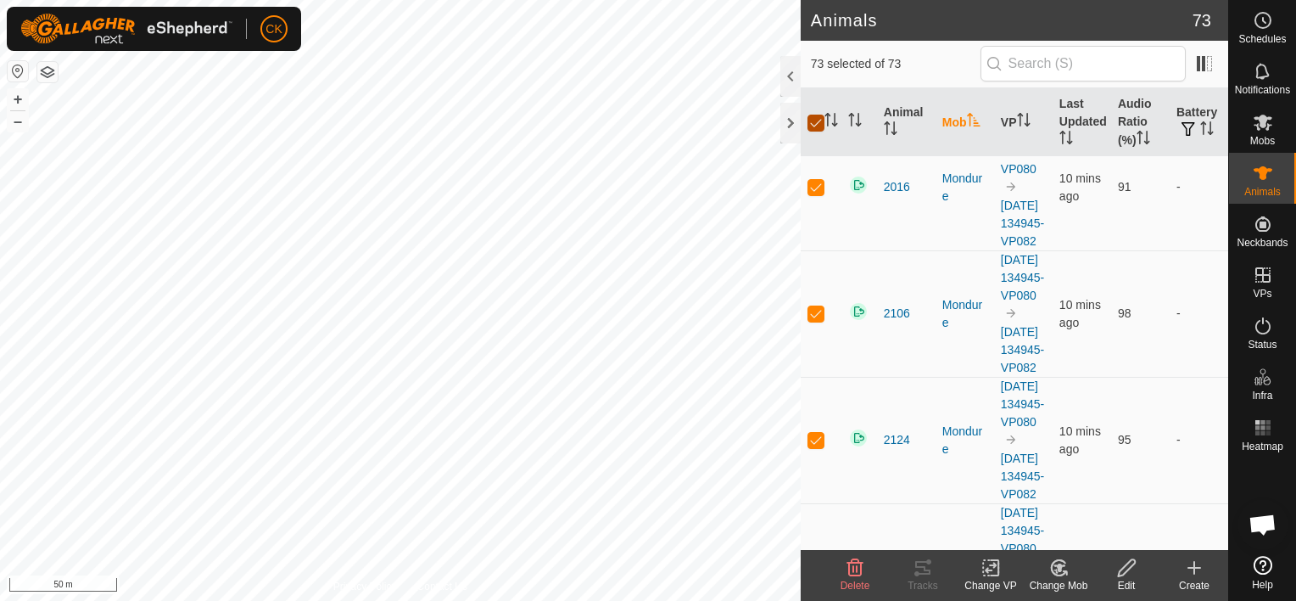
checkbox input "false"
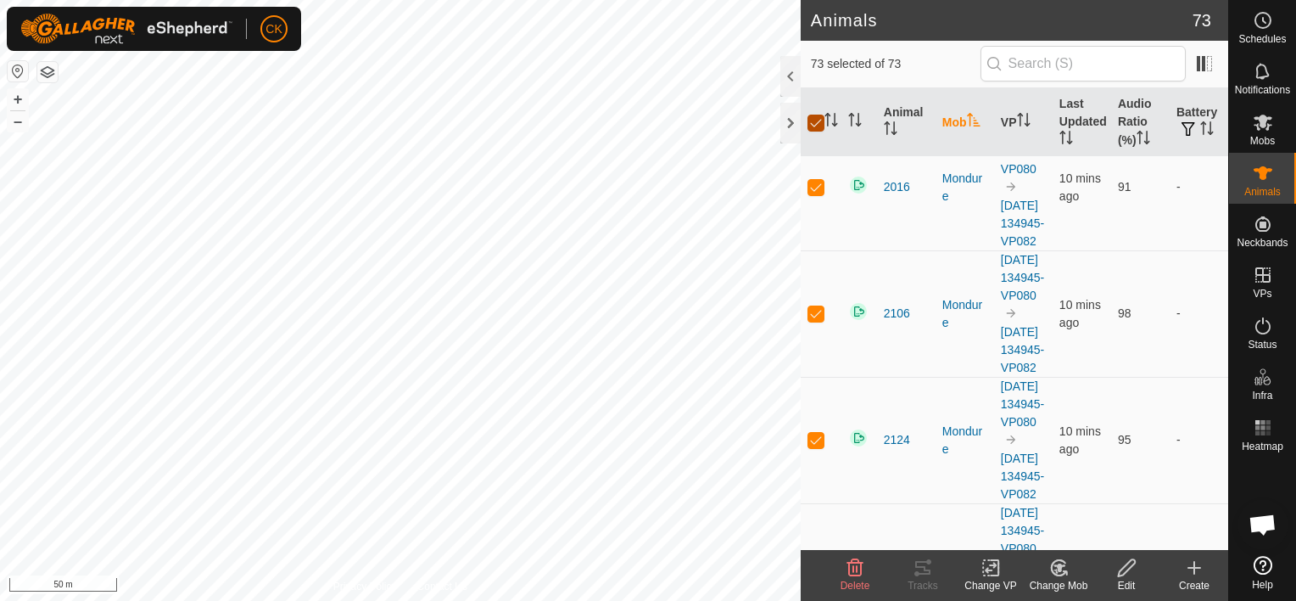
checkbox input "false"
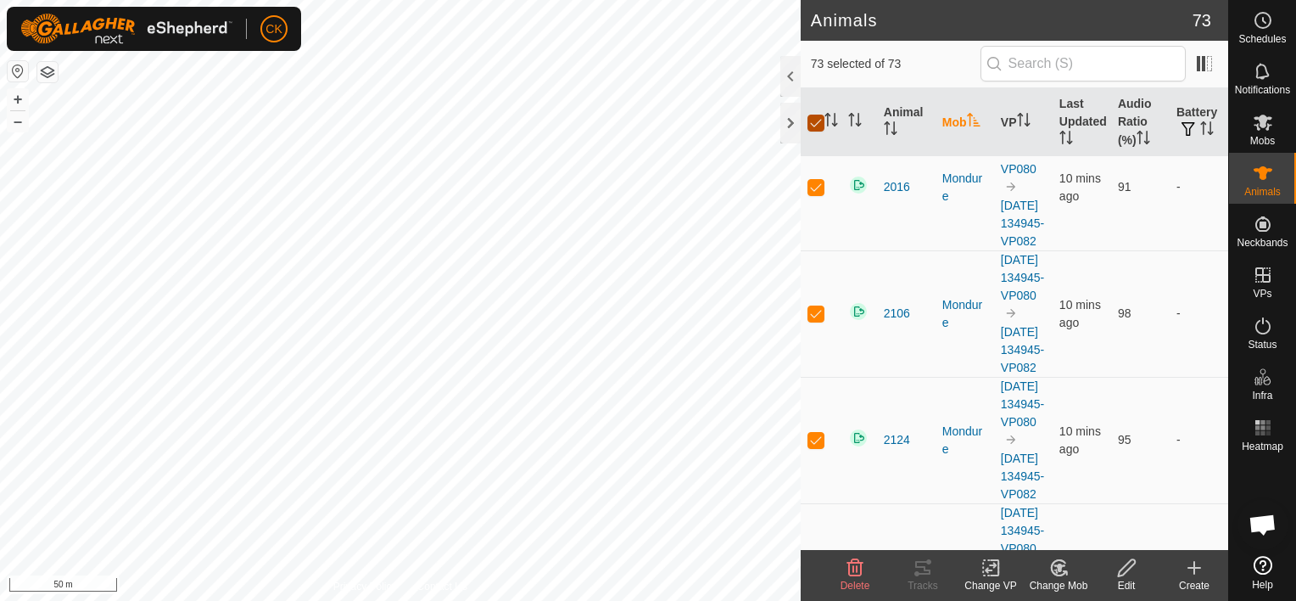
checkbox input "false"
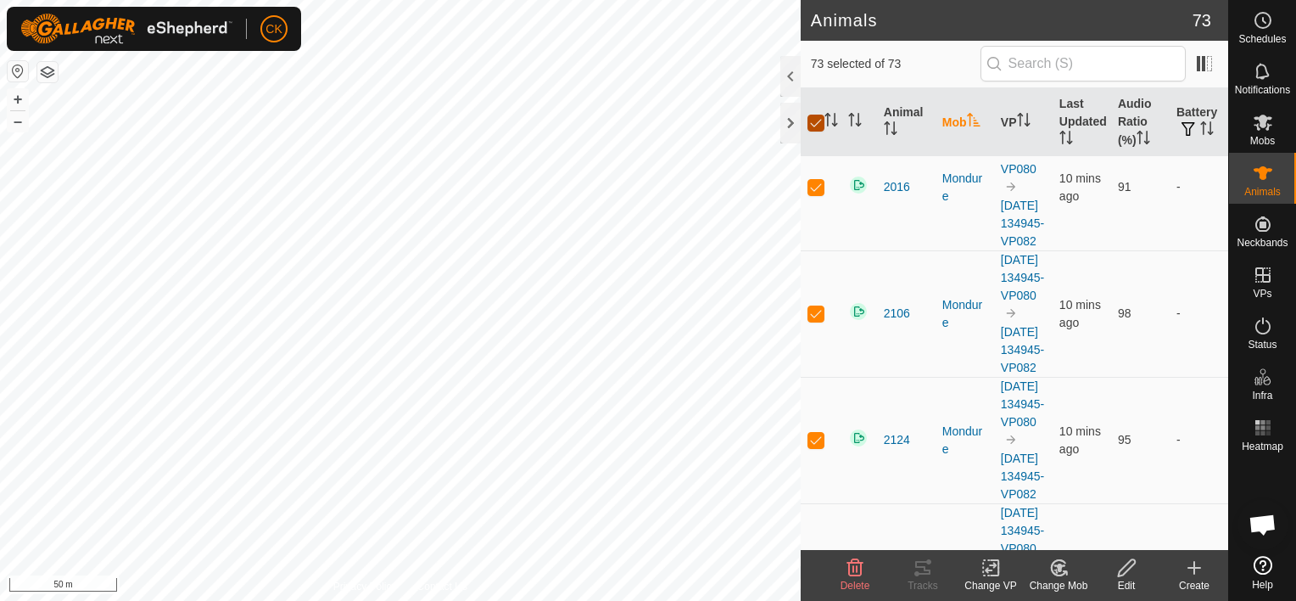
checkbox input "false"
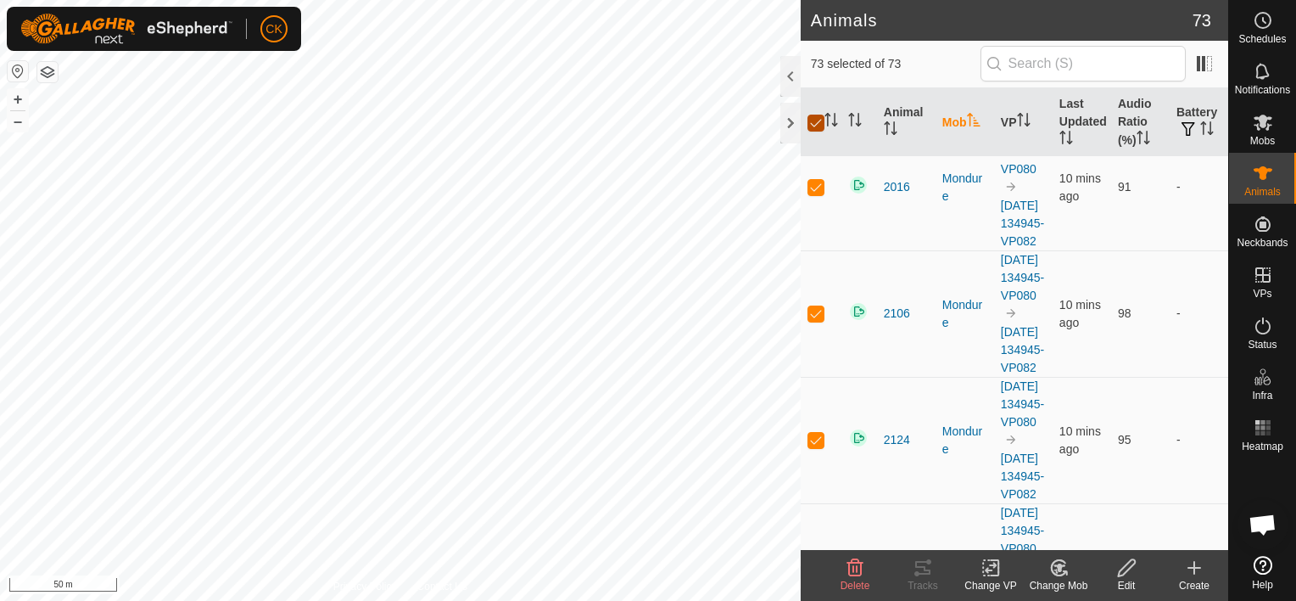
checkbox input "false"
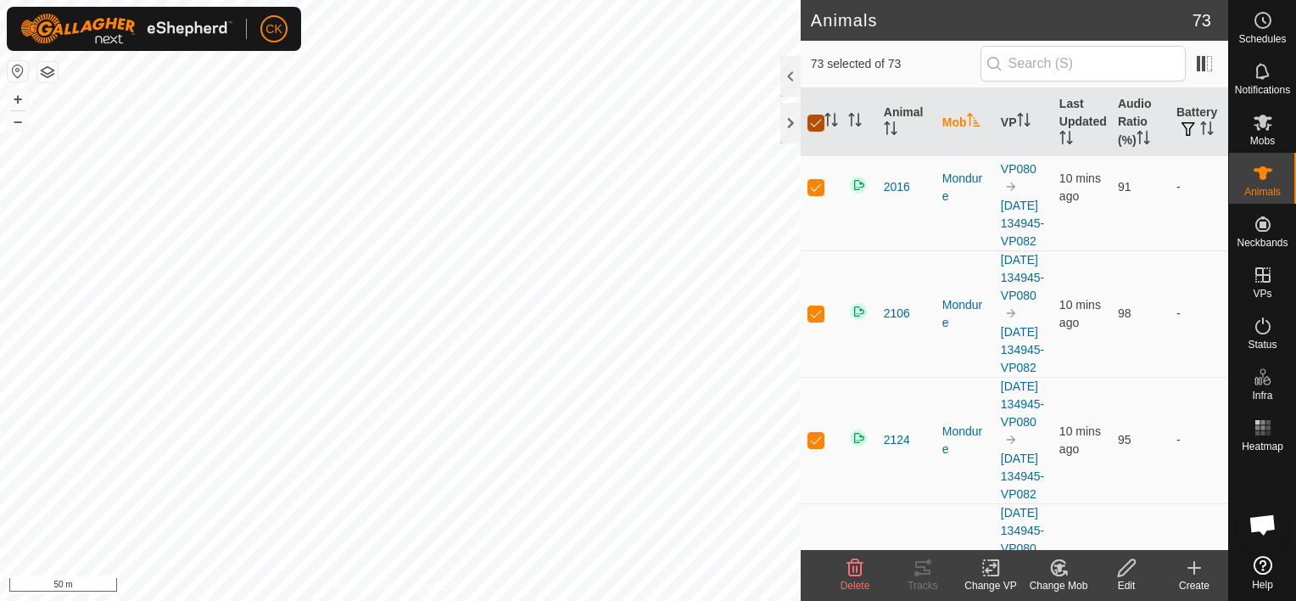
checkbox input "false"
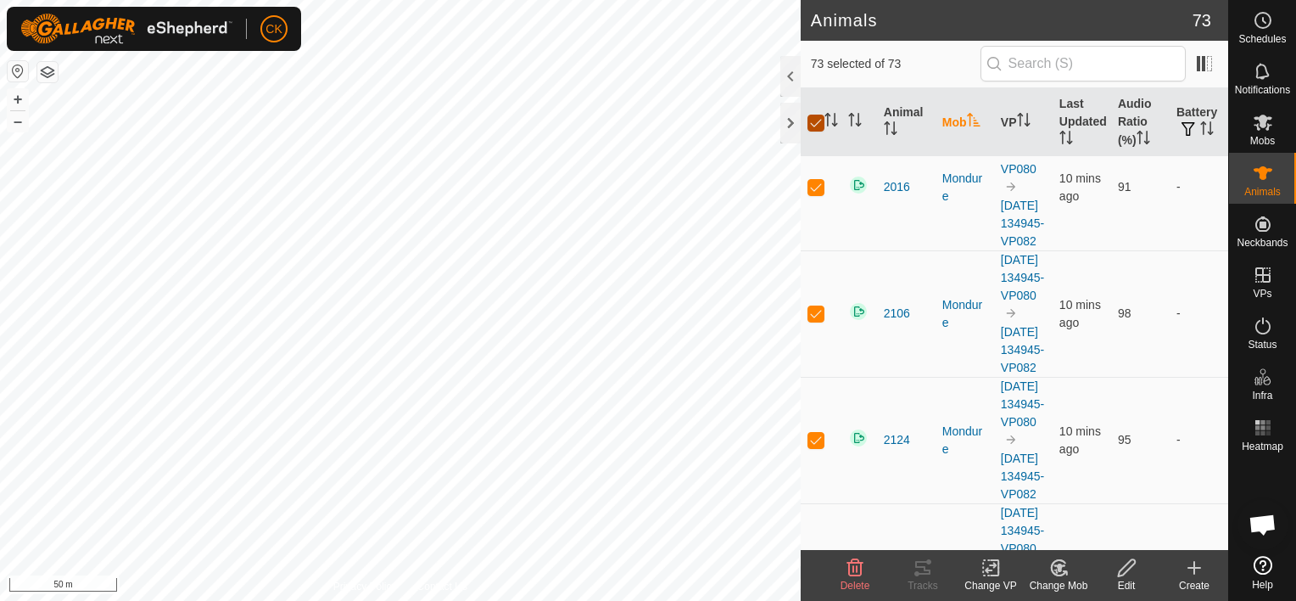
checkbox input "false"
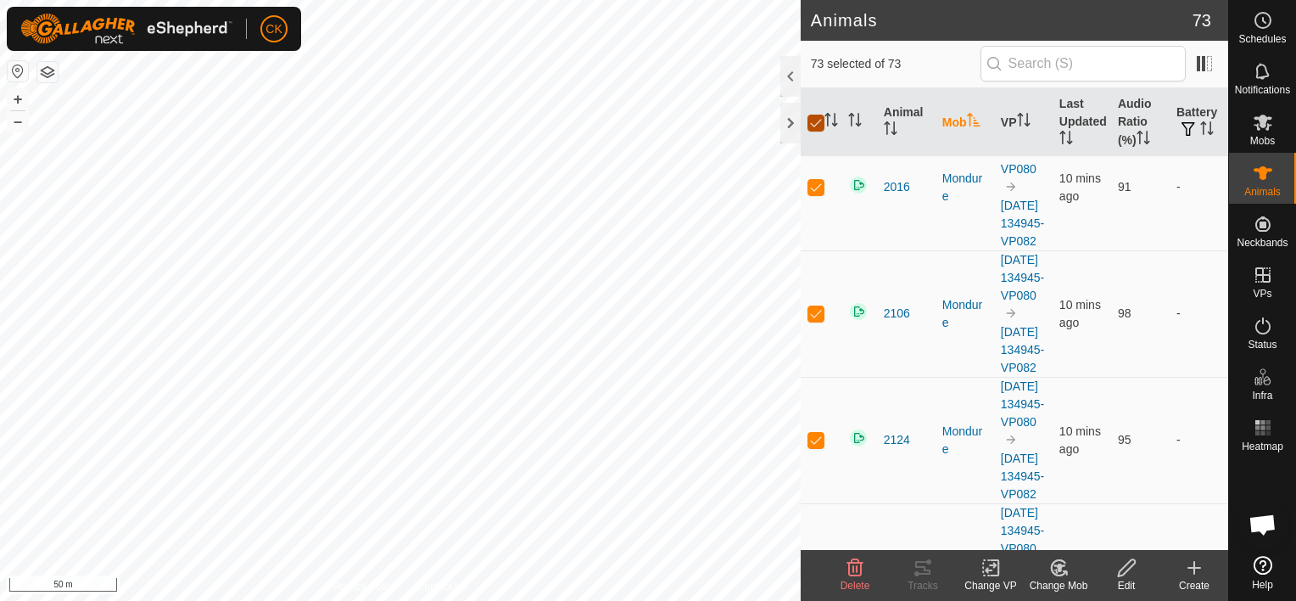
checkbox input "false"
click at [811, 211] on div "Animals 73 0 selected of 73 Animal Mob VP Last Updated Audio Ratio (%) Battery …" at bounding box center [614, 300] width 1228 height 601
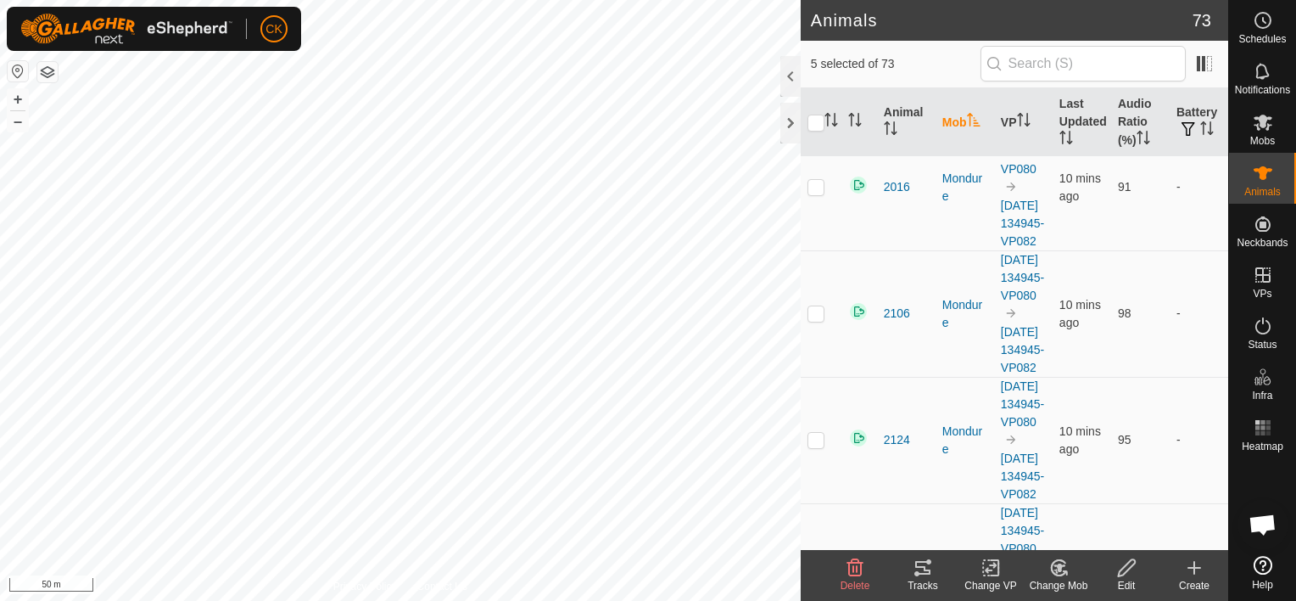
click at [923, 564] on icon at bounding box center [923, 567] width 20 height 20
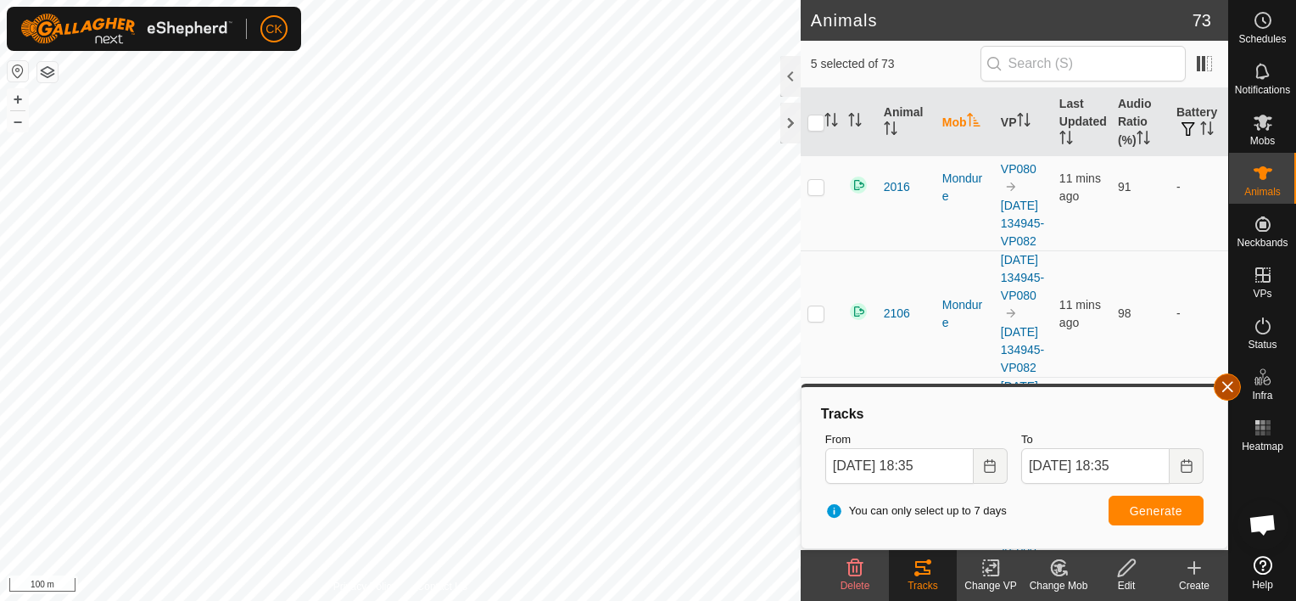
click at [1218, 390] on button "button" at bounding box center [1227, 386] width 27 height 27
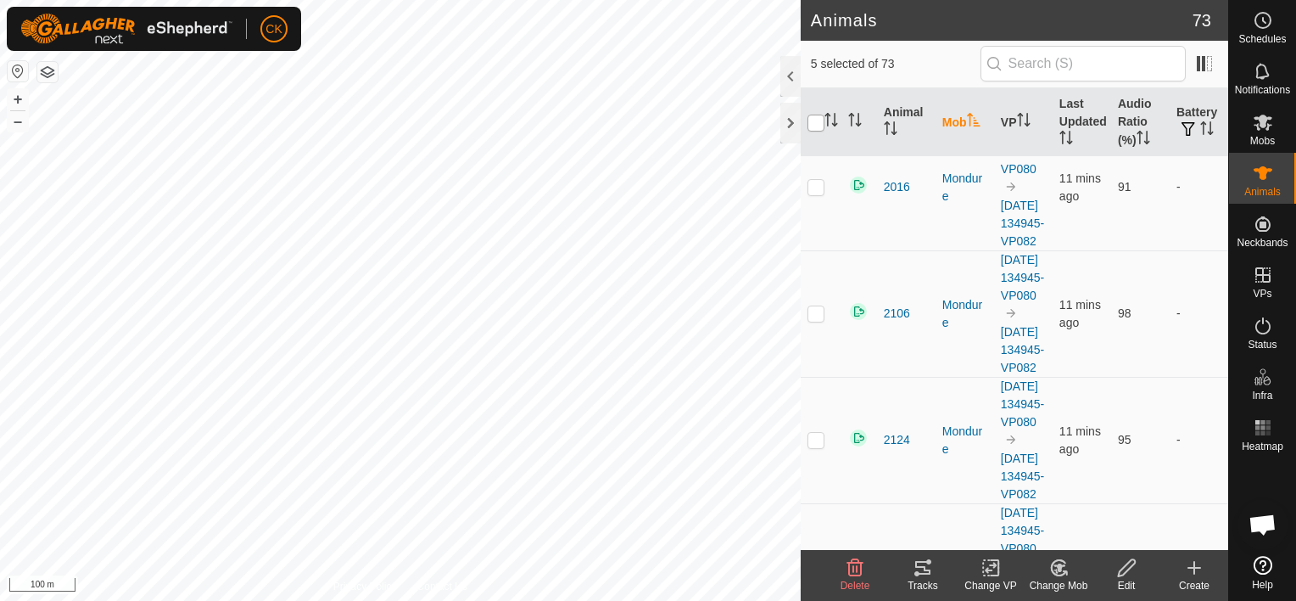
click at [820, 117] on input "checkbox" at bounding box center [816, 123] width 17 height 17
click at [820, 119] on input "checkbox" at bounding box center [816, 123] width 17 height 17
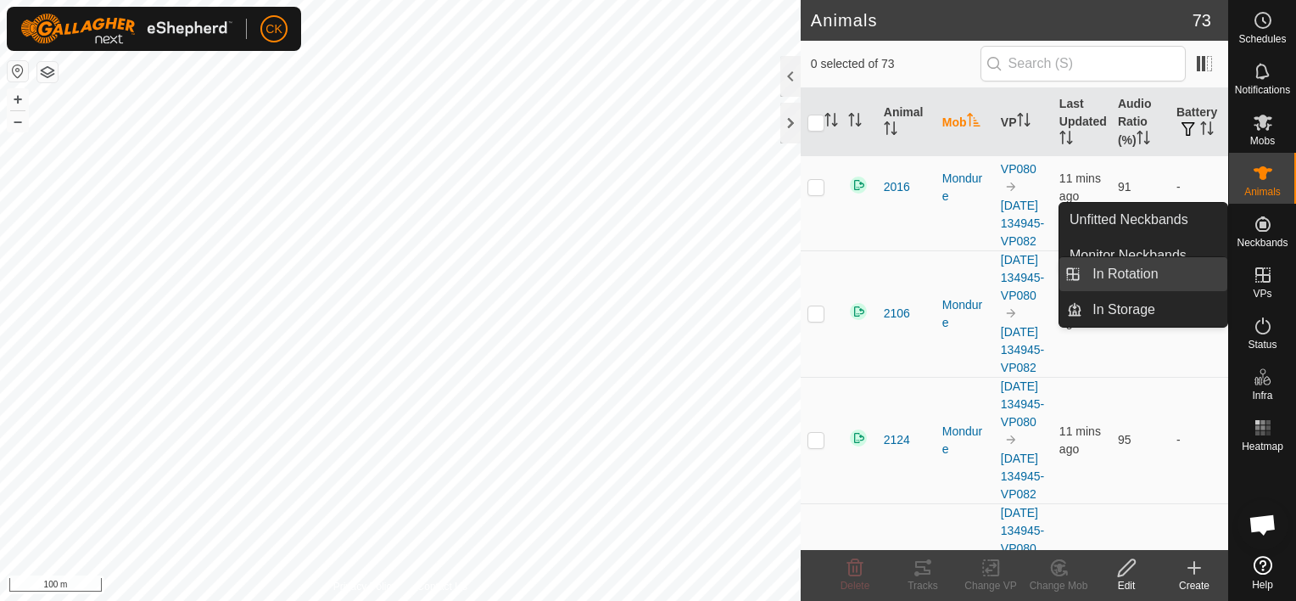
click at [1163, 276] on link "In Rotation" at bounding box center [1155, 274] width 145 height 34
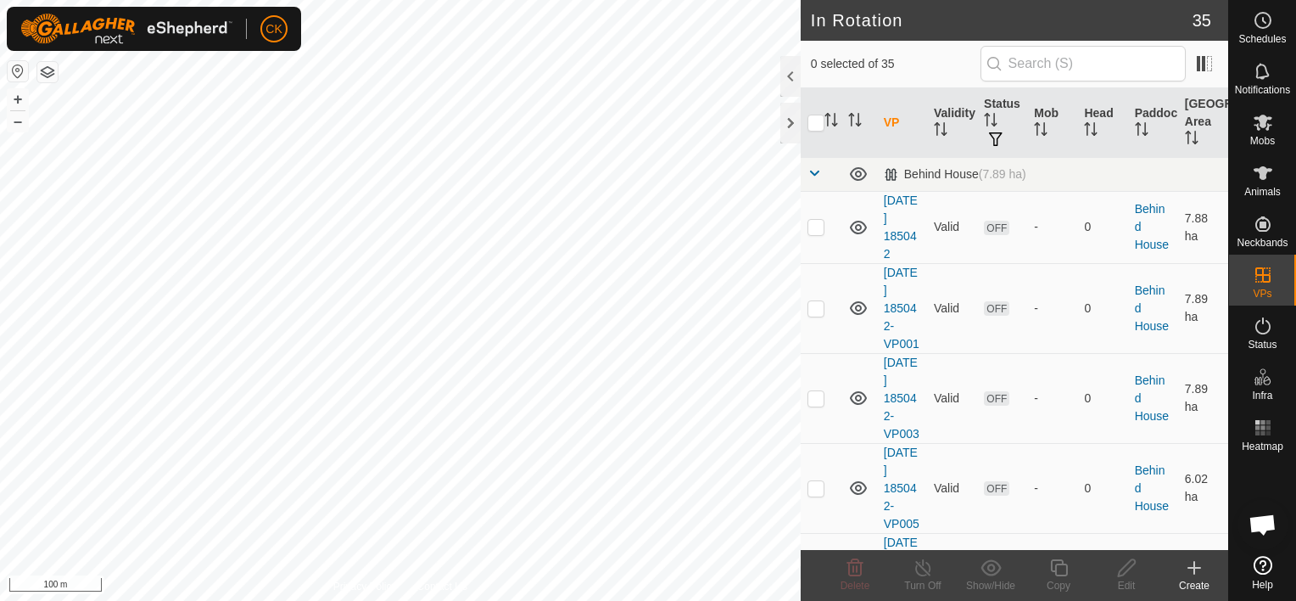
click at [1188, 560] on icon at bounding box center [1194, 567] width 20 height 20
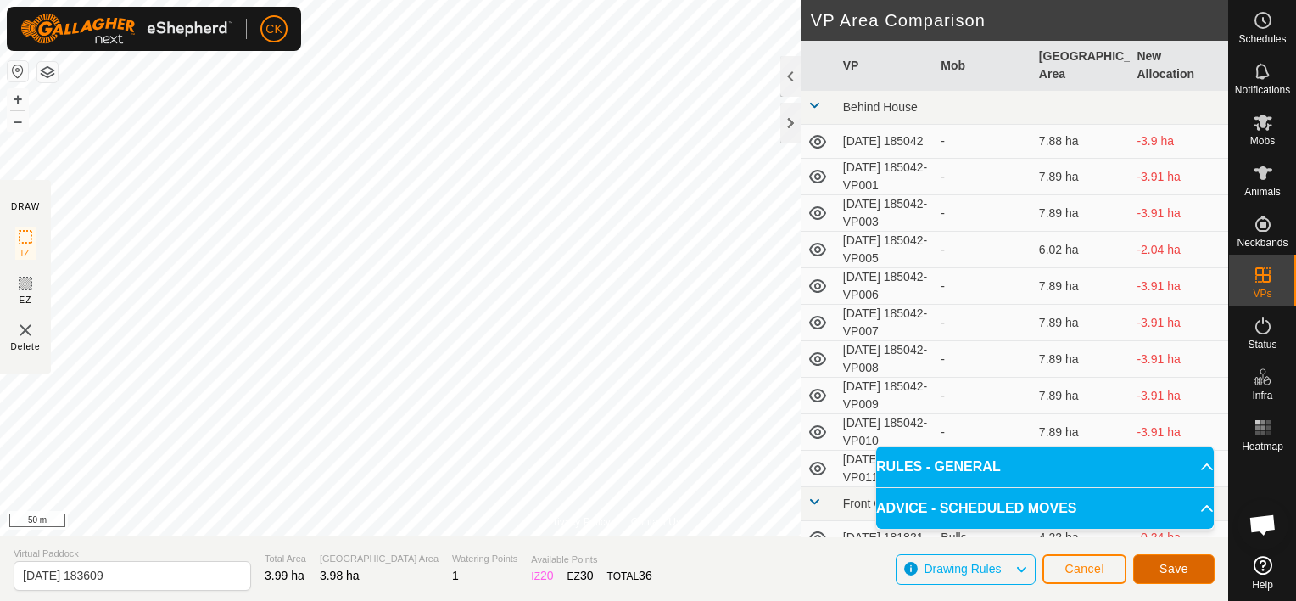
click at [1167, 568] on span "Save" at bounding box center [1174, 569] width 29 height 14
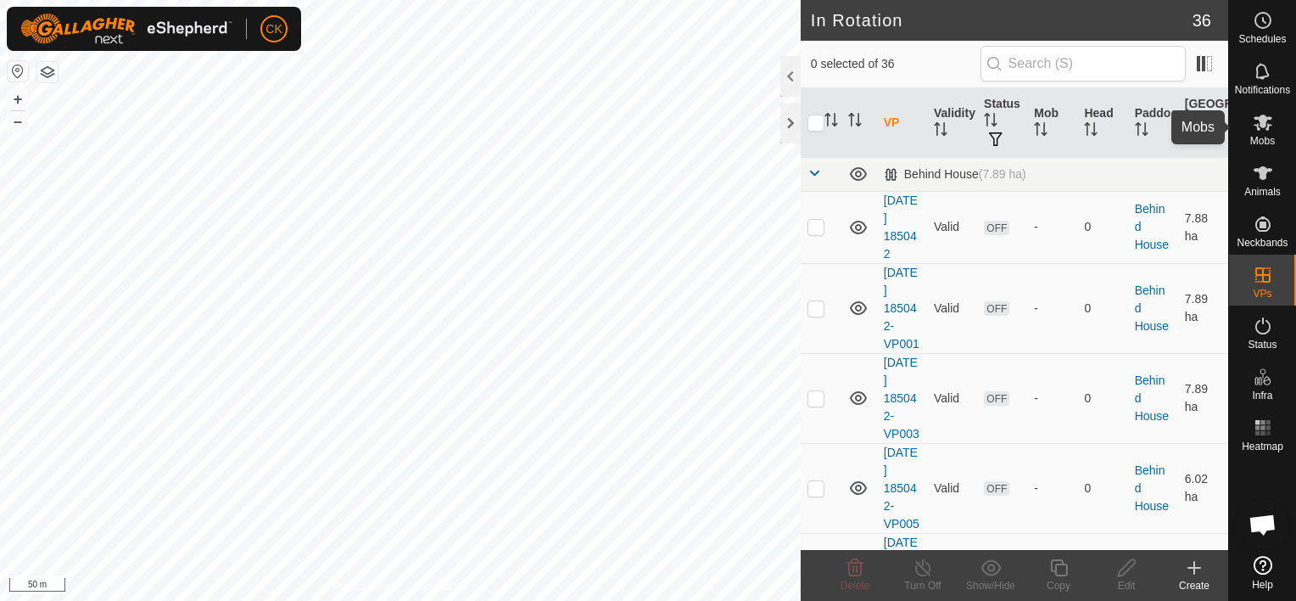
click at [1262, 120] on icon at bounding box center [1263, 123] width 19 height 16
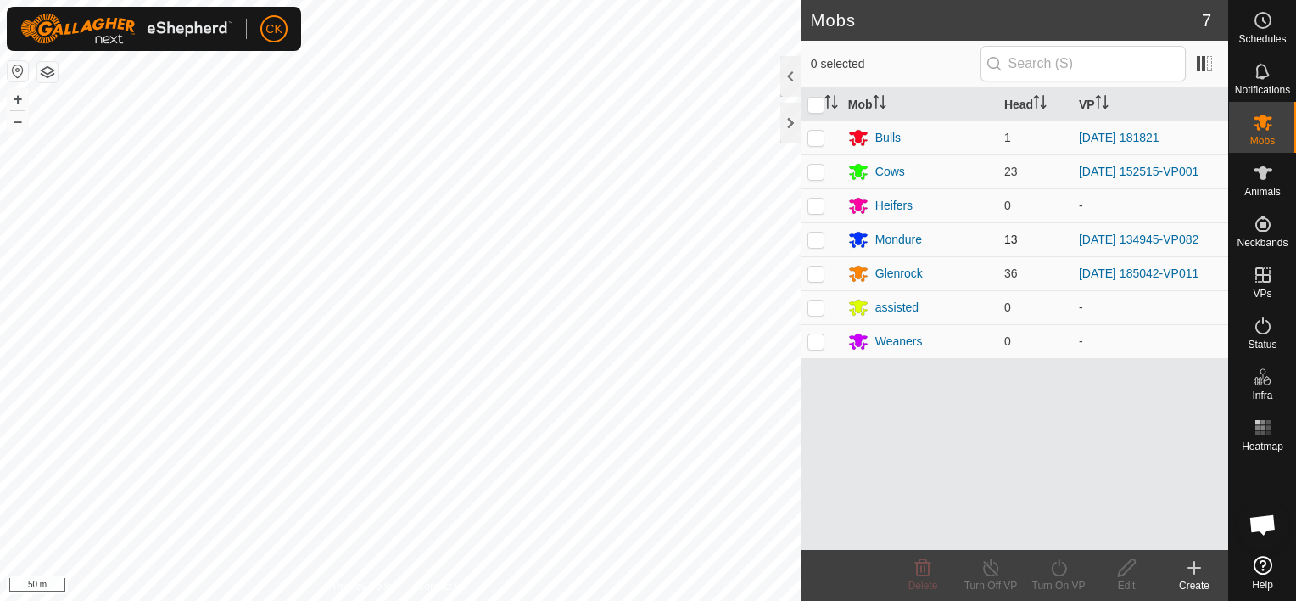
click at [815, 239] on p-checkbox at bounding box center [816, 239] width 17 height 14
click at [1056, 566] on icon at bounding box center [1059, 567] width 21 height 20
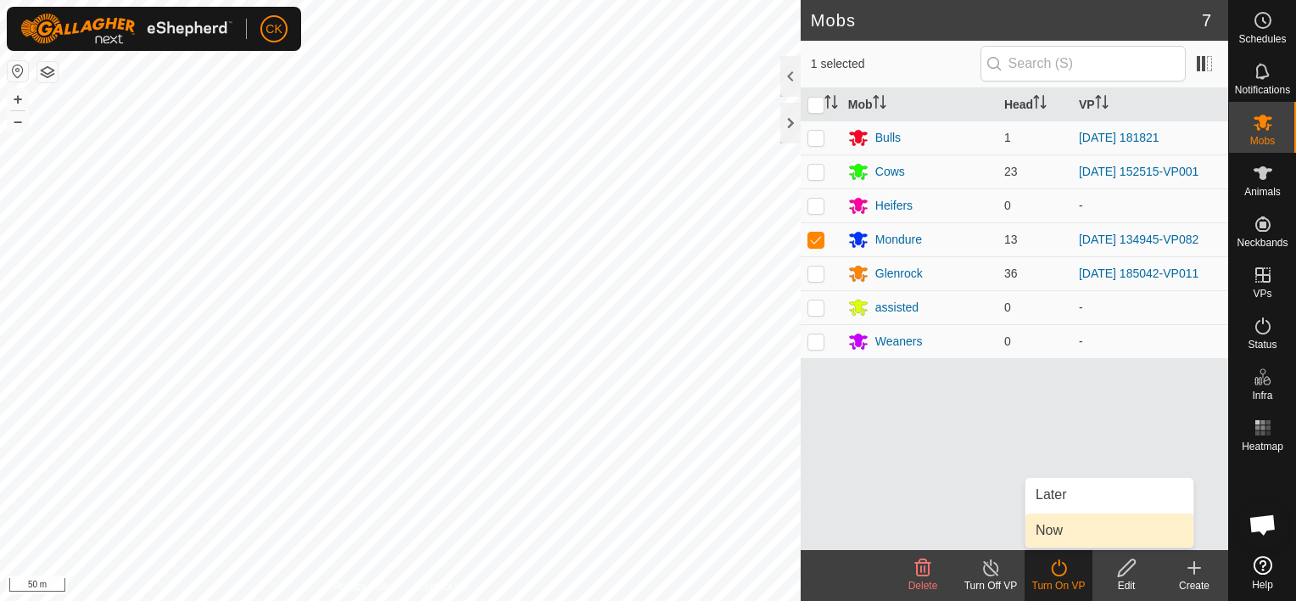
click at [1050, 528] on link "Now" at bounding box center [1110, 530] width 168 height 34
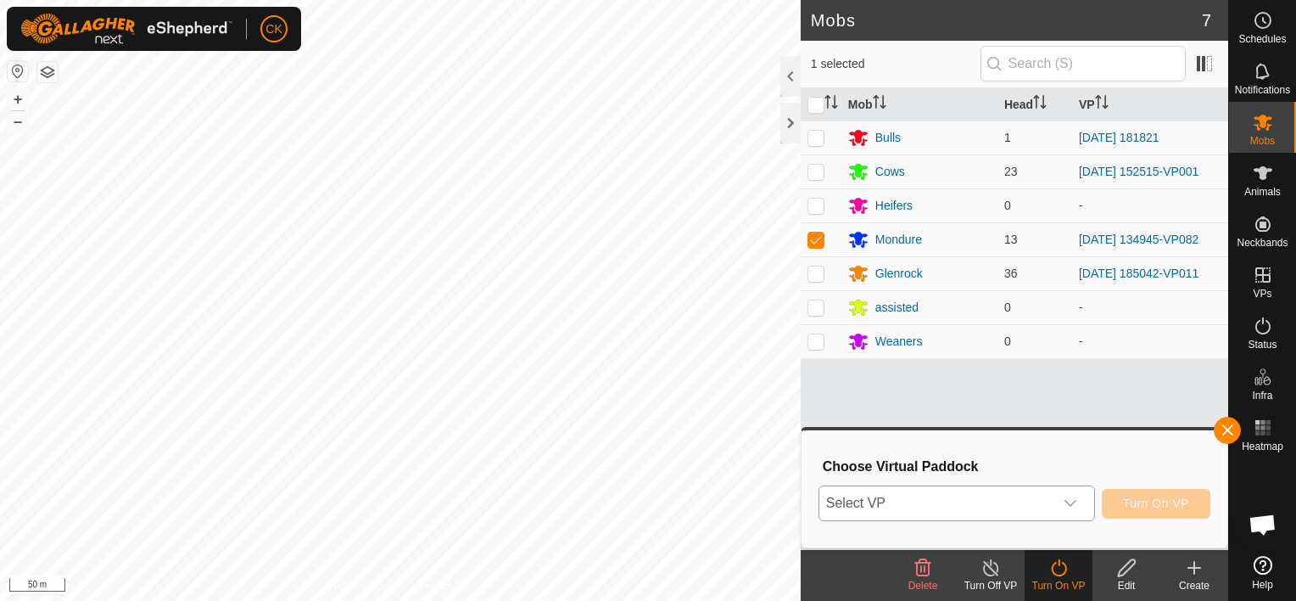
click at [1072, 503] on icon "dropdown trigger" at bounding box center [1071, 503] width 14 height 14
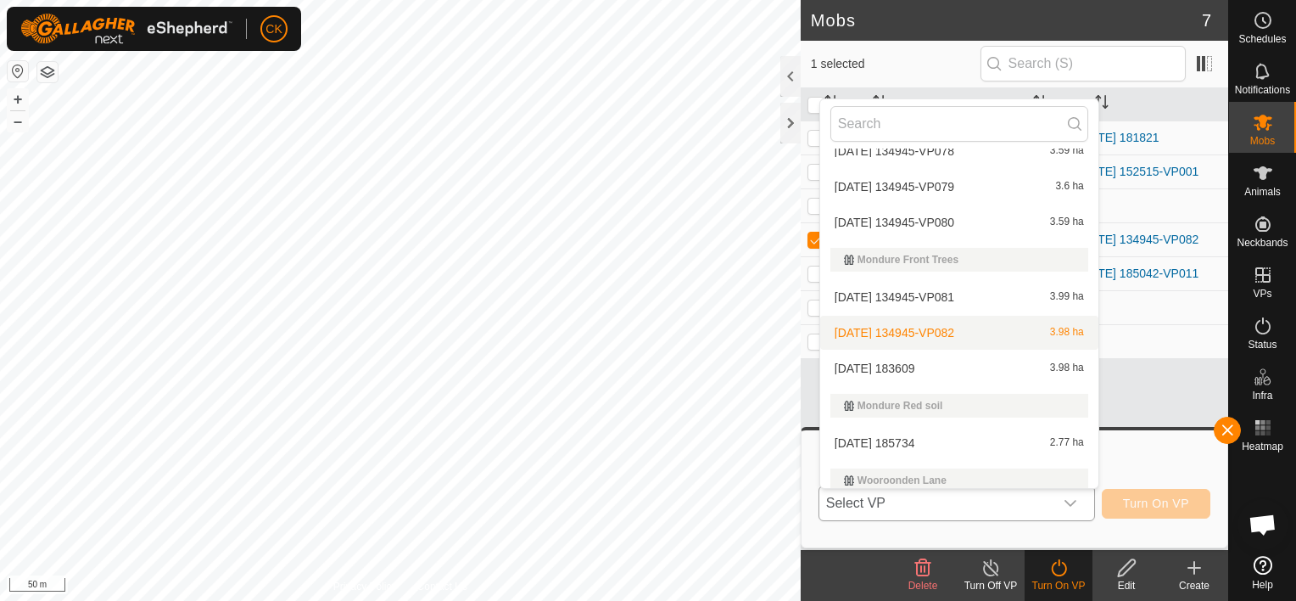
scroll to position [952, 0]
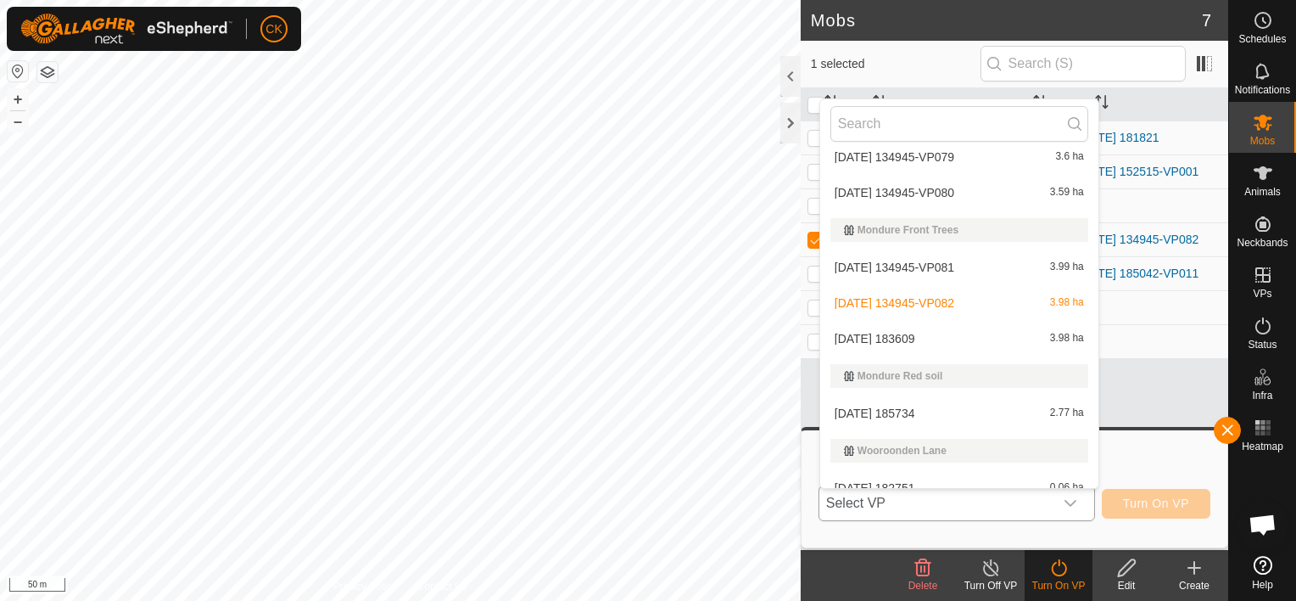
click at [914, 333] on li "[DATE] 183609 3.98 ha" at bounding box center [959, 339] width 278 height 34
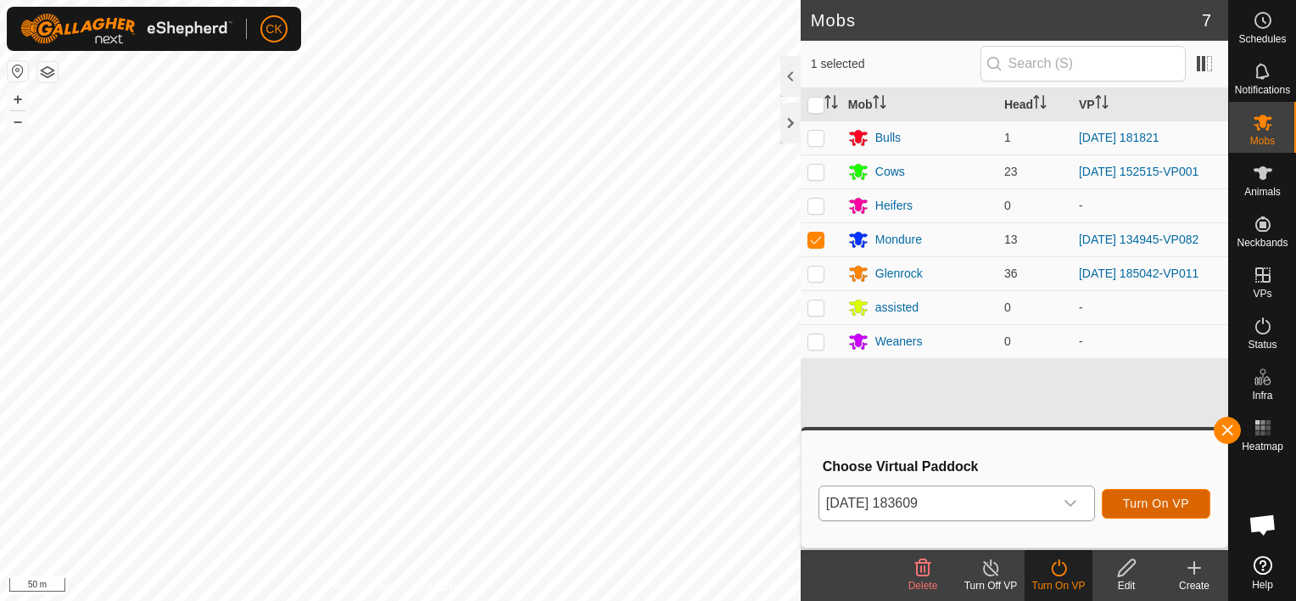
click at [1166, 502] on span "Turn On VP" at bounding box center [1156, 503] width 66 height 14
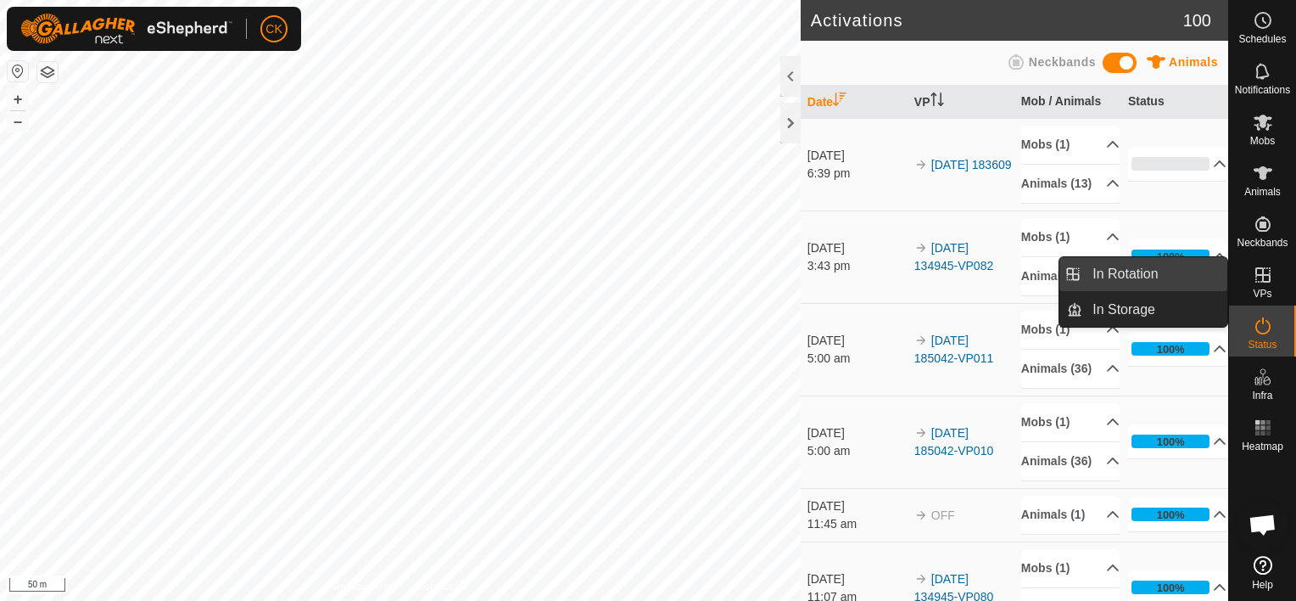
click at [1169, 270] on link "In Rotation" at bounding box center [1155, 274] width 145 height 34
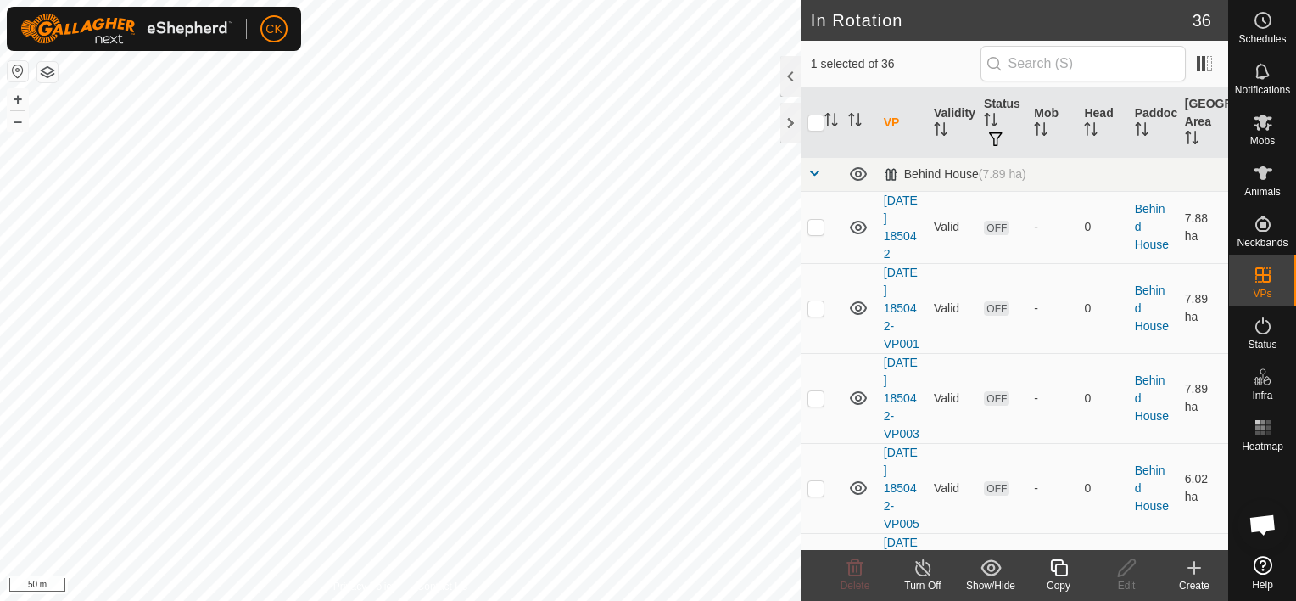
click at [814, 121] on input "checkbox" at bounding box center [816, 123] width 17 height 17
